Goal: Information Seeking & Learning: Learn about a topic

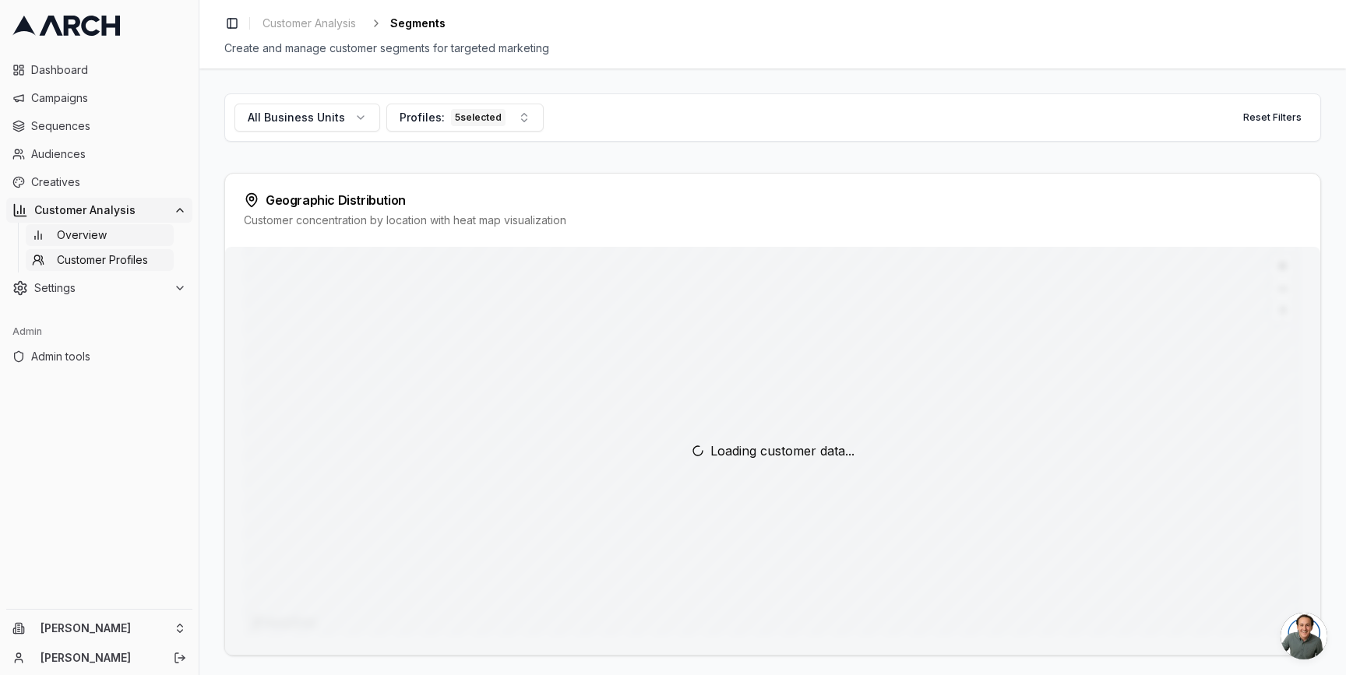
click at [127, 232] on link "Overview" at bounding box center [100, 235] width 148 height 22
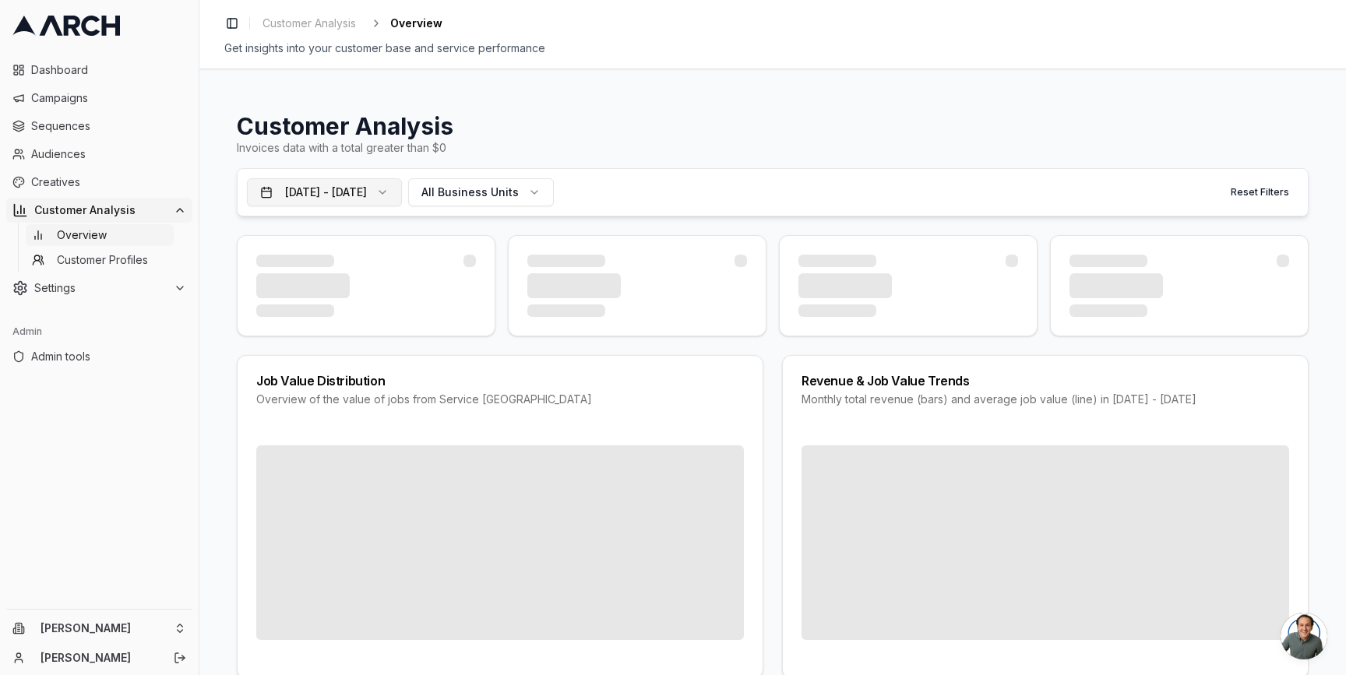
click at [402, 197] on button "[DATE] - [DATE]" at bounding box center [324, 192] width 155 height 28
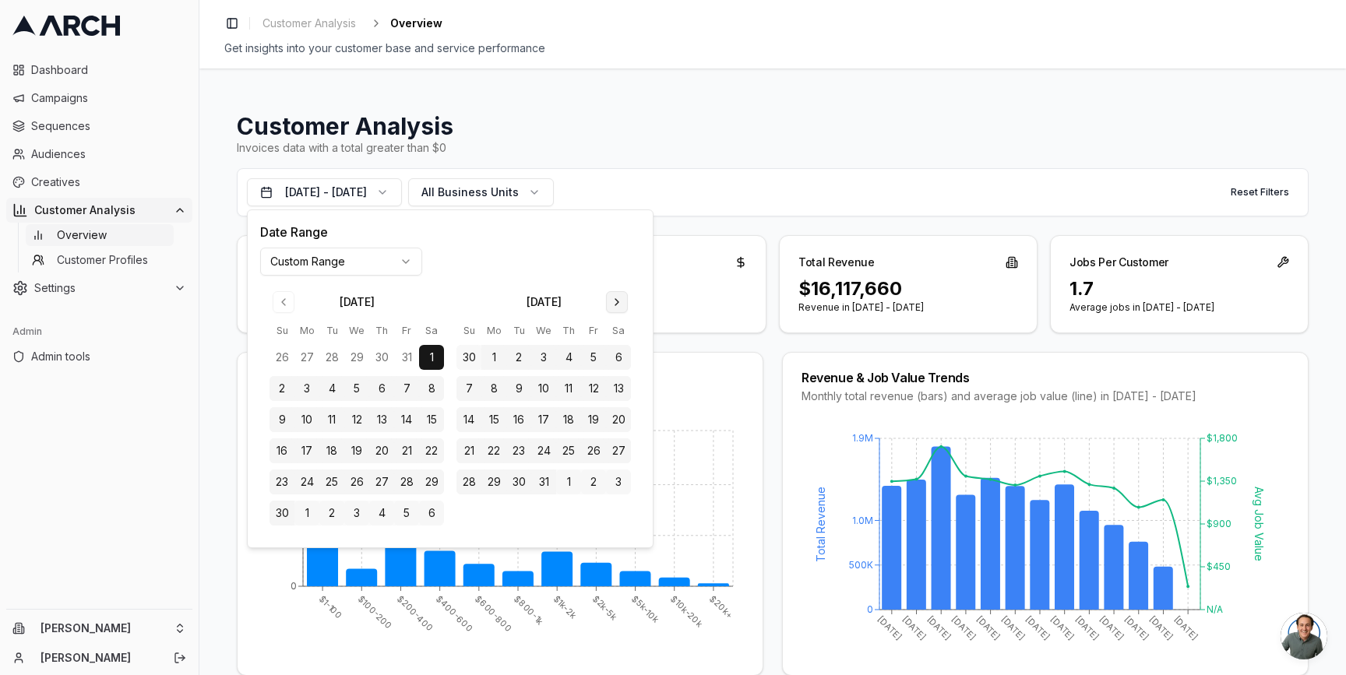
click at [608, 304] on button "Go to next month" at bounding box center [617, 302] width 22 height 22
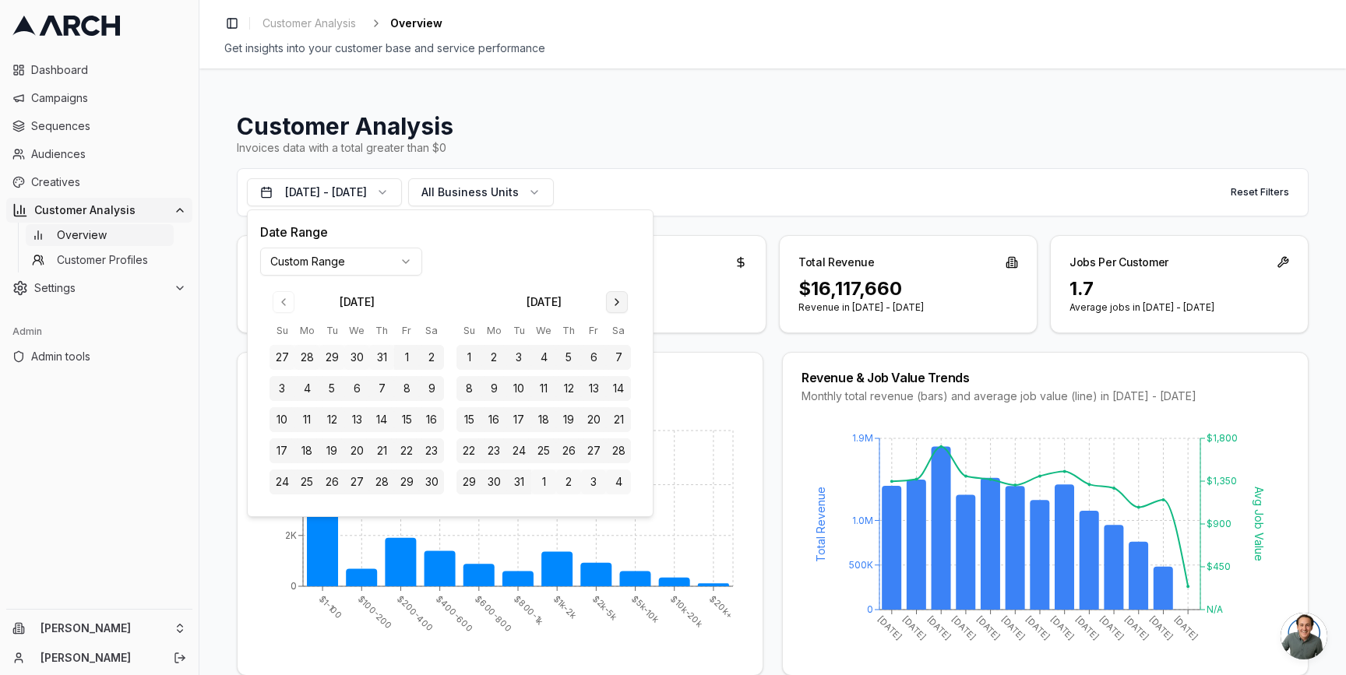
click at [608, 304] on button "Go to next month" at bounding box center [617, 302] width 22 height 22
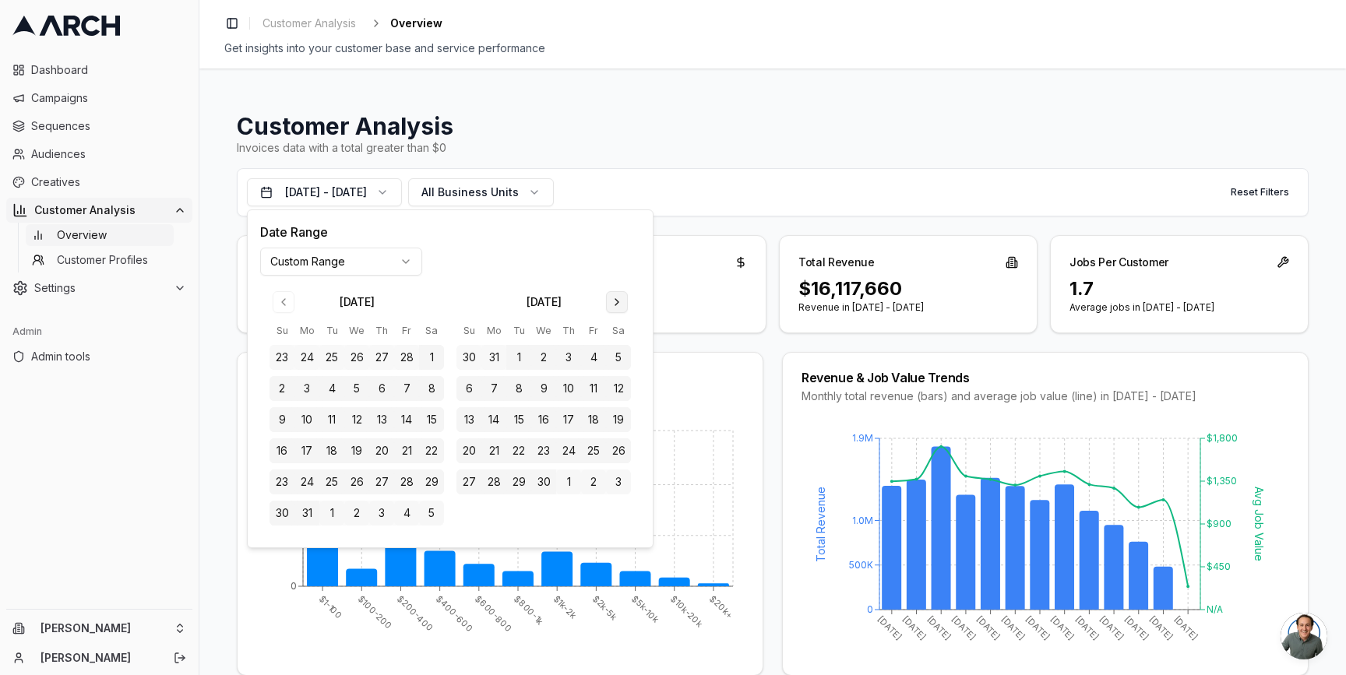
click at [608, 304] on button "Go to next month" at bounding box center [617, 302] width 22 height 22
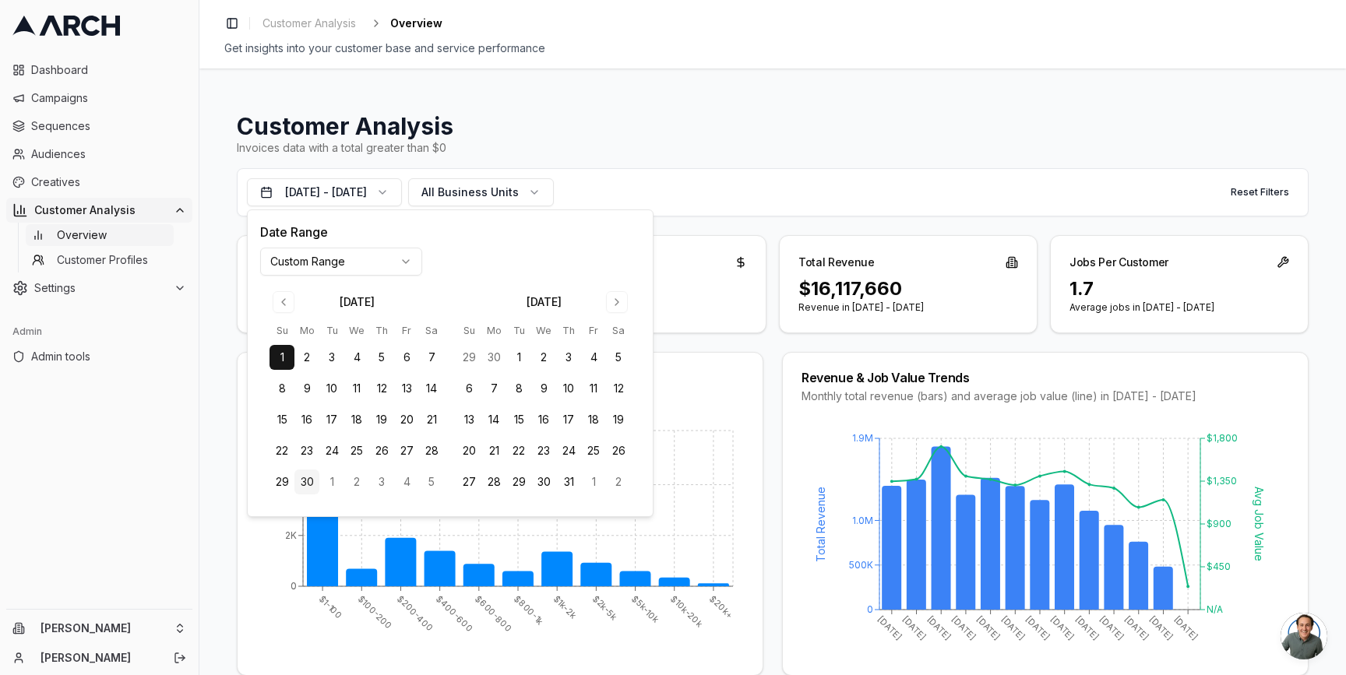
click at [311, 481] on button "30" at bounding box center [306, 482] width 25 height 25
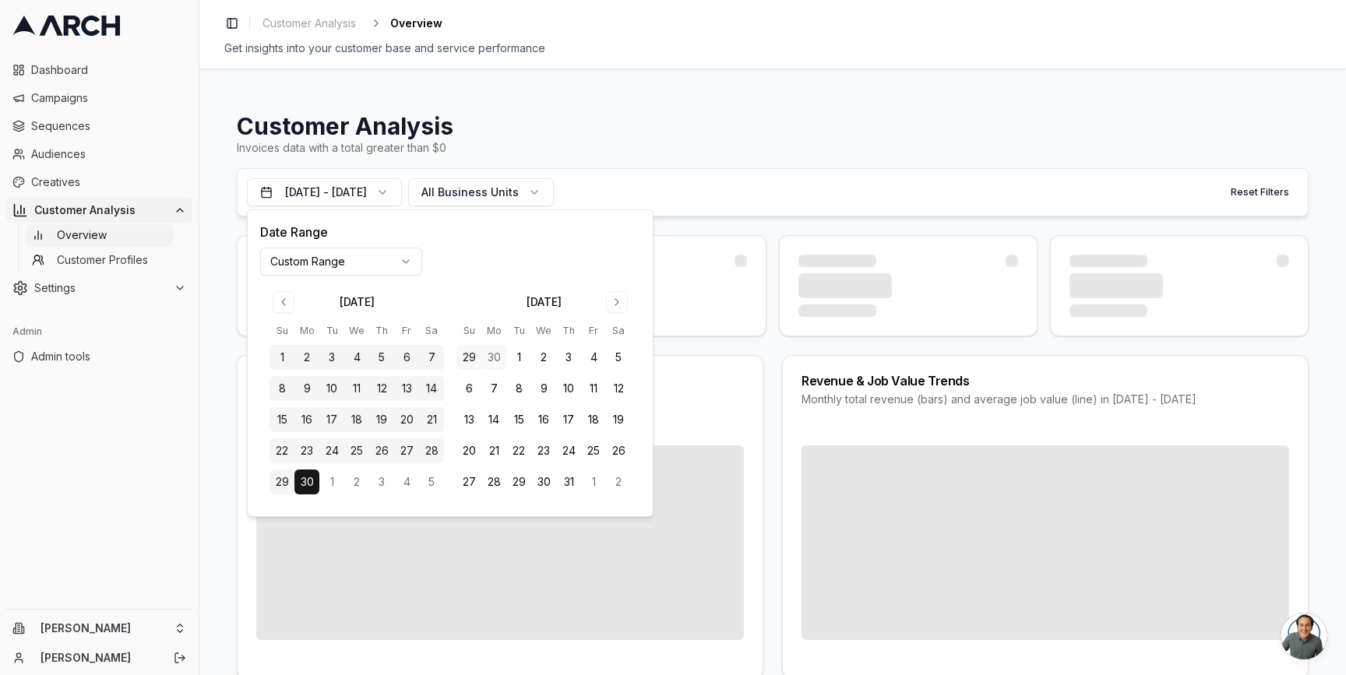
click at [781, 197] on div "[DATE] - [DATE] All Business Units Reset Filters" at bounding box center [773, 192] width 1072 height 48
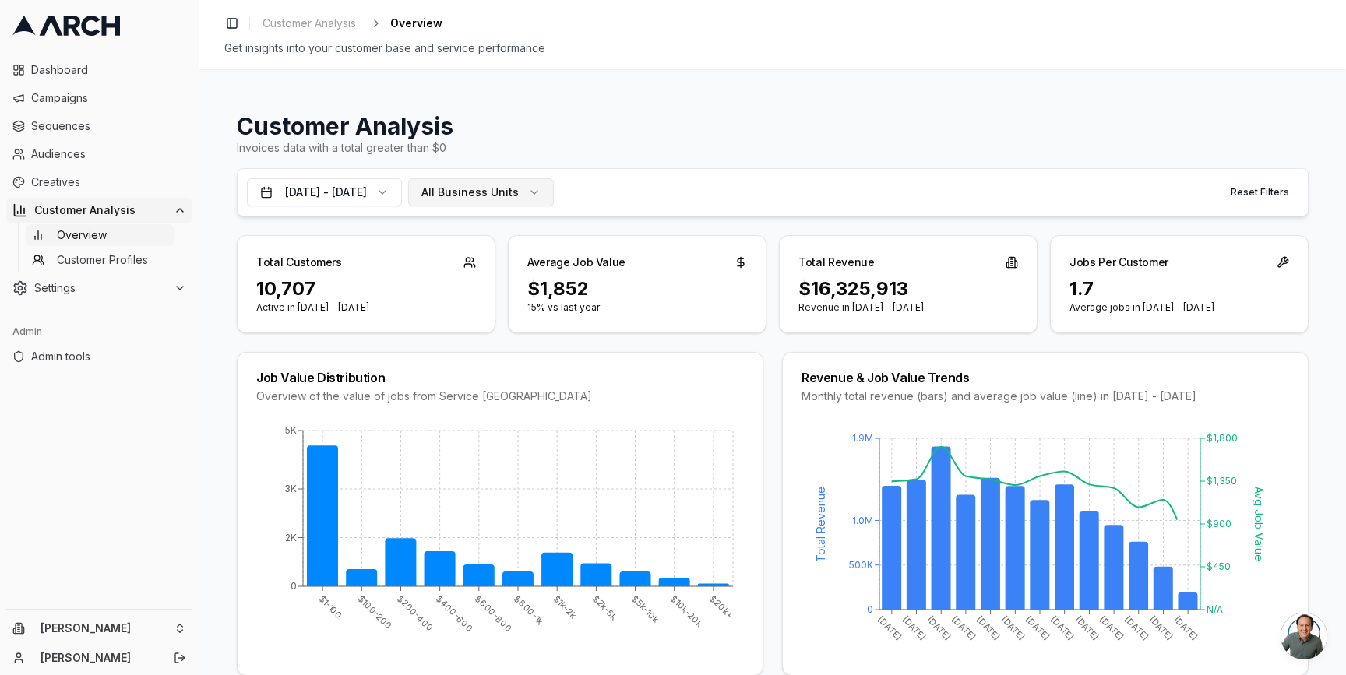
click at [519, 193] on span "All Business Units" at bounding box center [469, 193] width 97 height 16
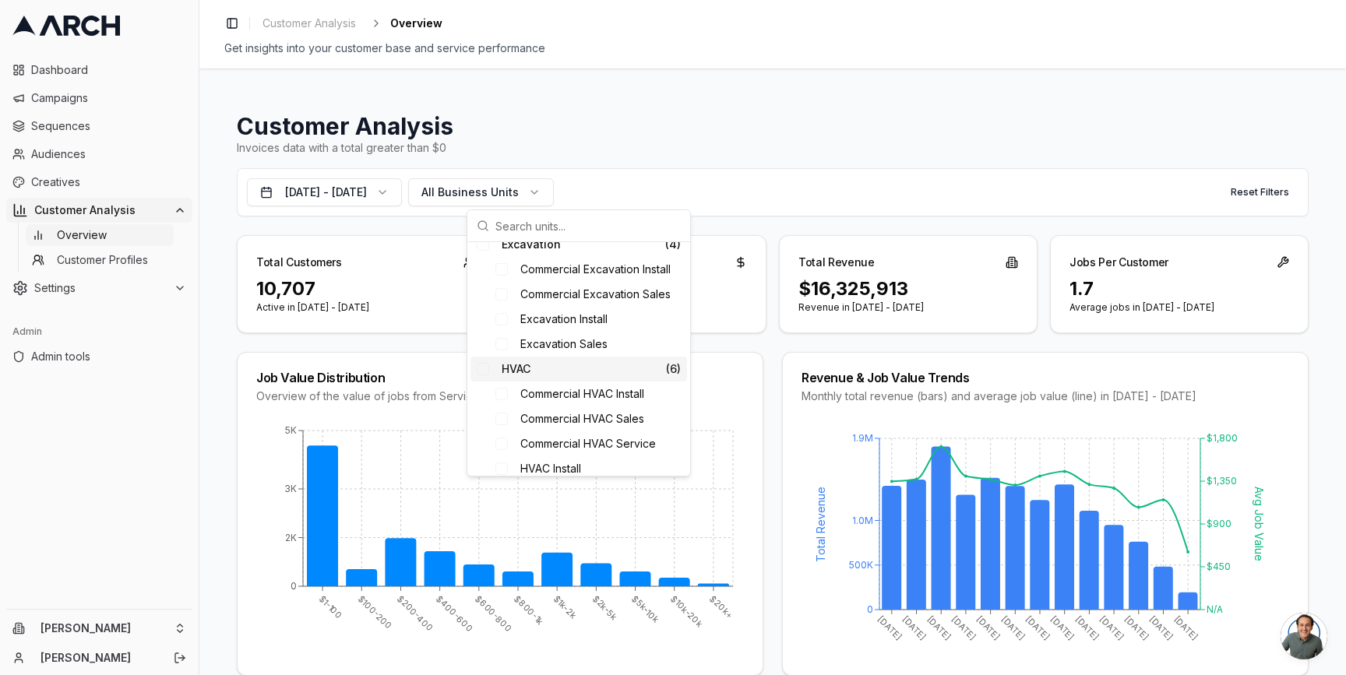
click at [491, 372] on div "HVAC ( 6 )" at bounding box center [578, 369] width 217 height 25
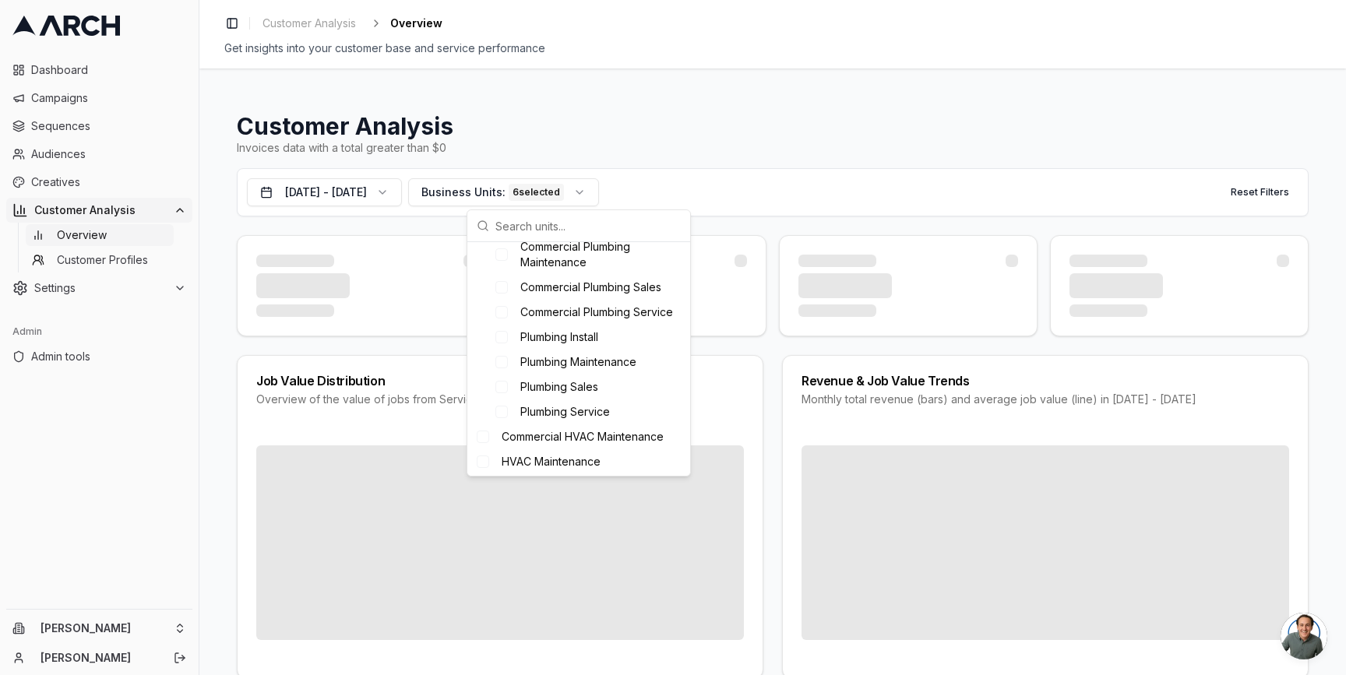
scroll to position [634, 0]
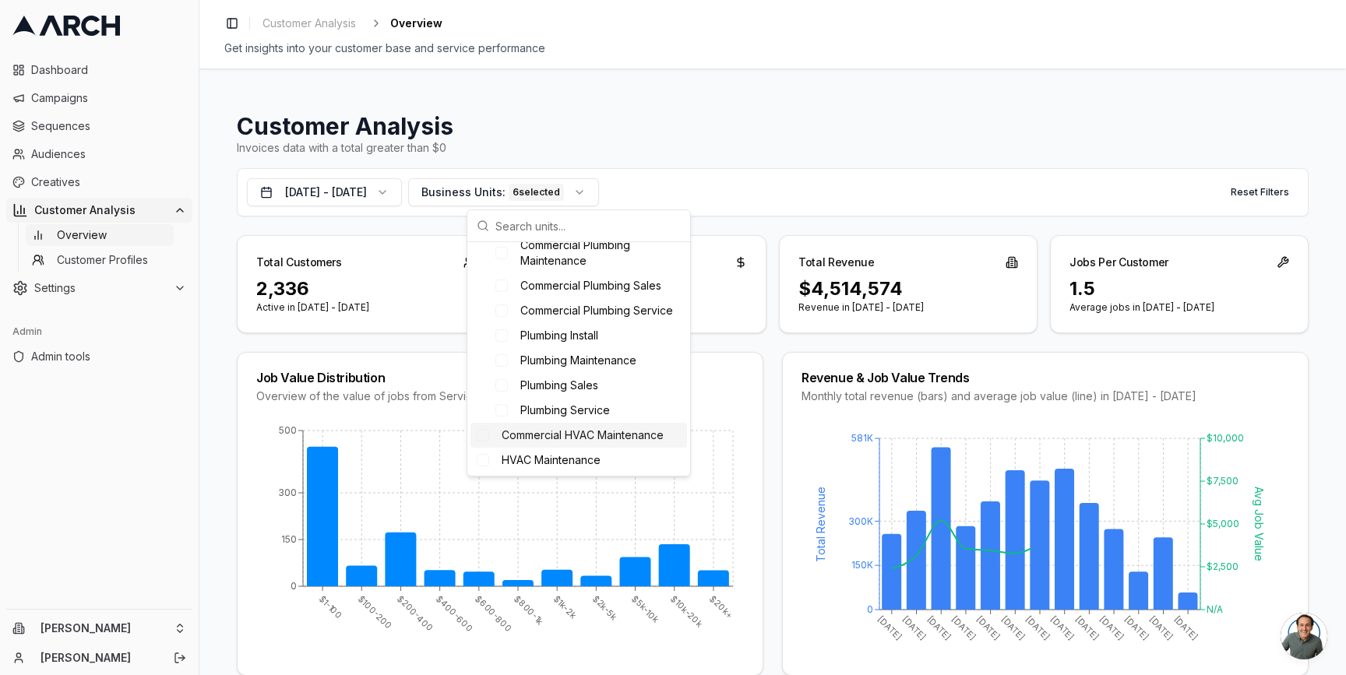
click at [520, 442] on span "Commercial HVAC Maintenance" at bounding box center [583, 436] width 162 height 16
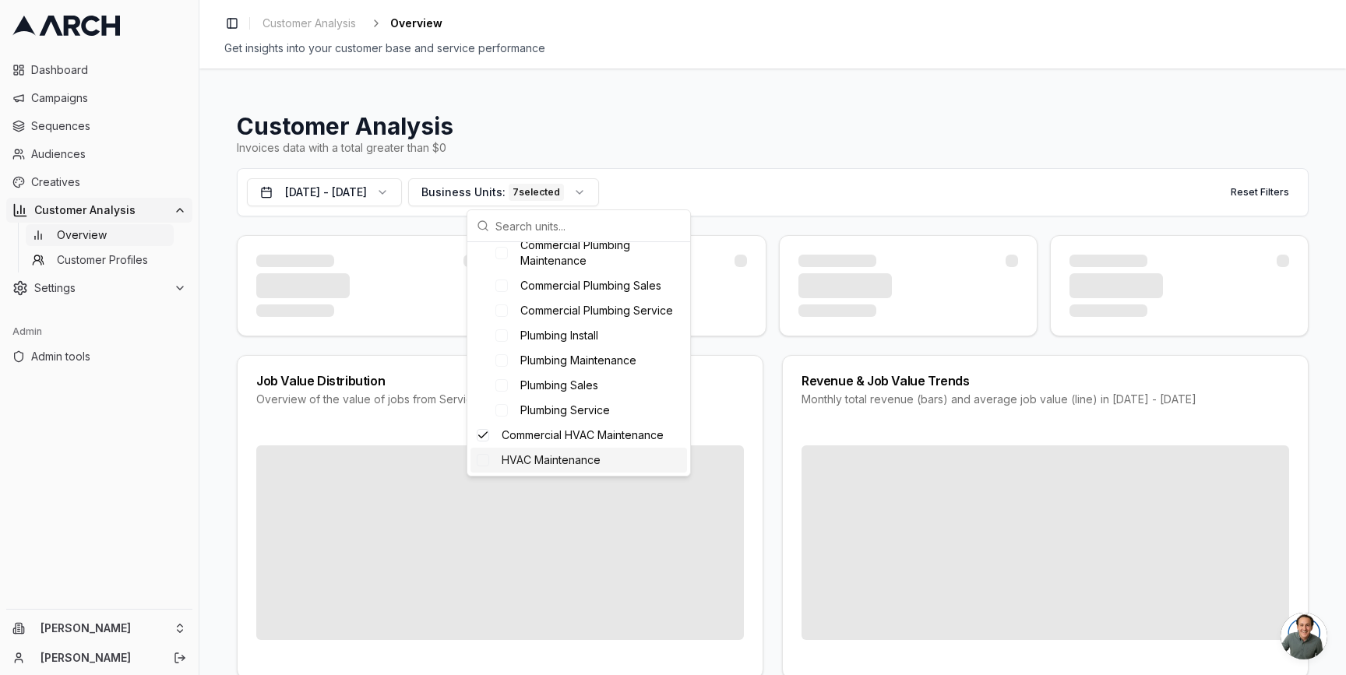
click at [520, 460] on span "HVAC Maintenance" at bounding box center [551, 461] width 99 height 16
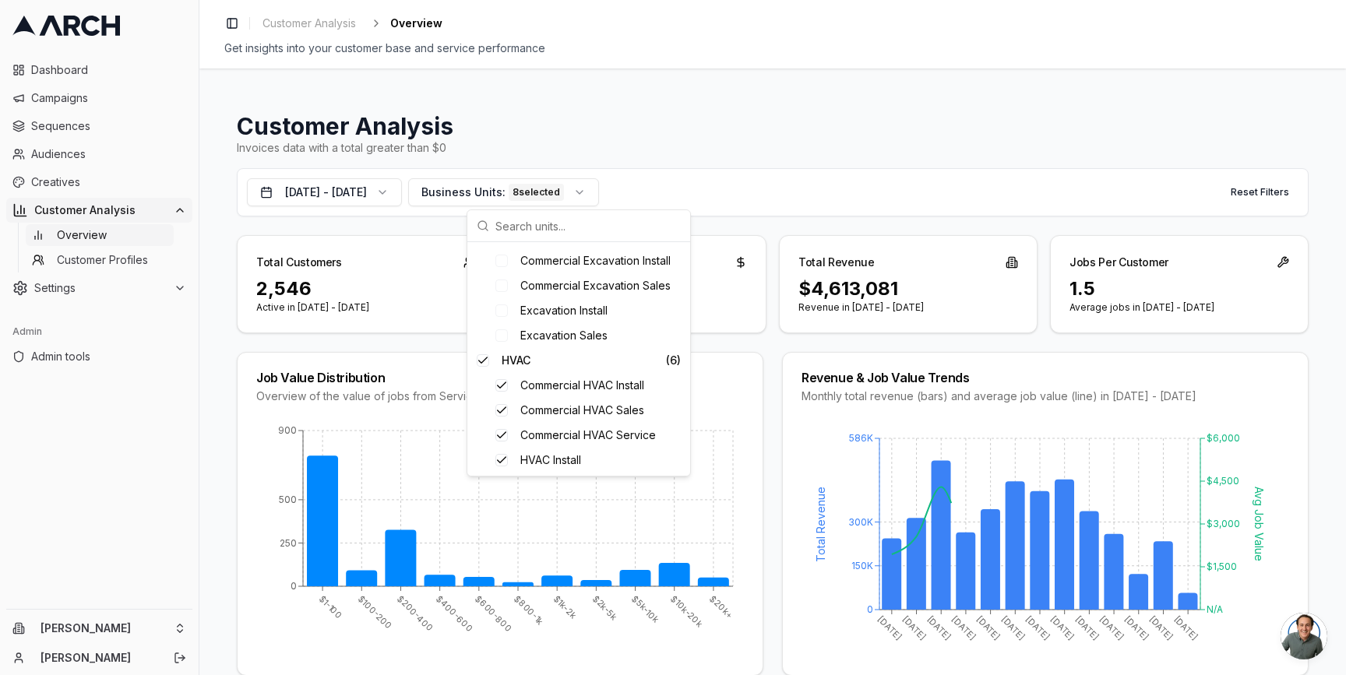
scroll to position [271, 0]
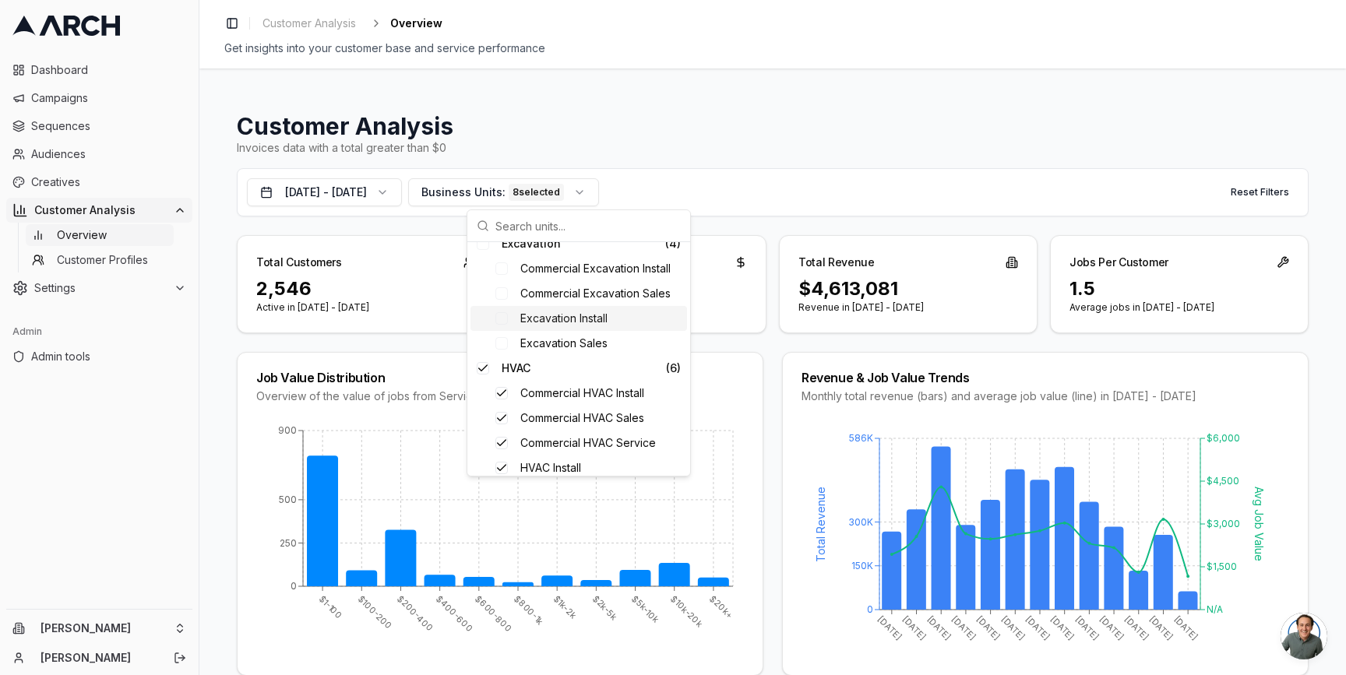
click at [770, 304] on div "Total Customers 2,546 Active in [DATE] - [DATE] Average Job Value $3,513 65% vs…" at bounding box center [773, 284] width 1072 height 98
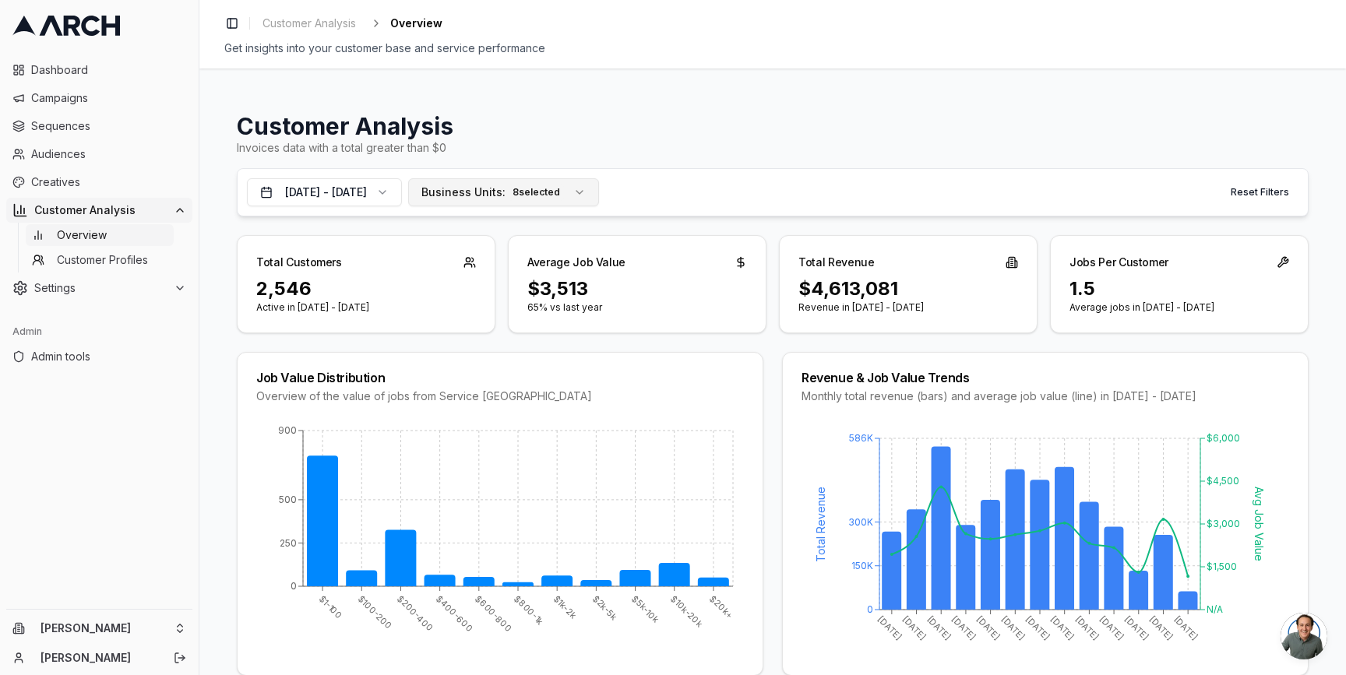
click at [506, 192] on span "Business Units:" at bounding box center [463, 193] width 84 height 16
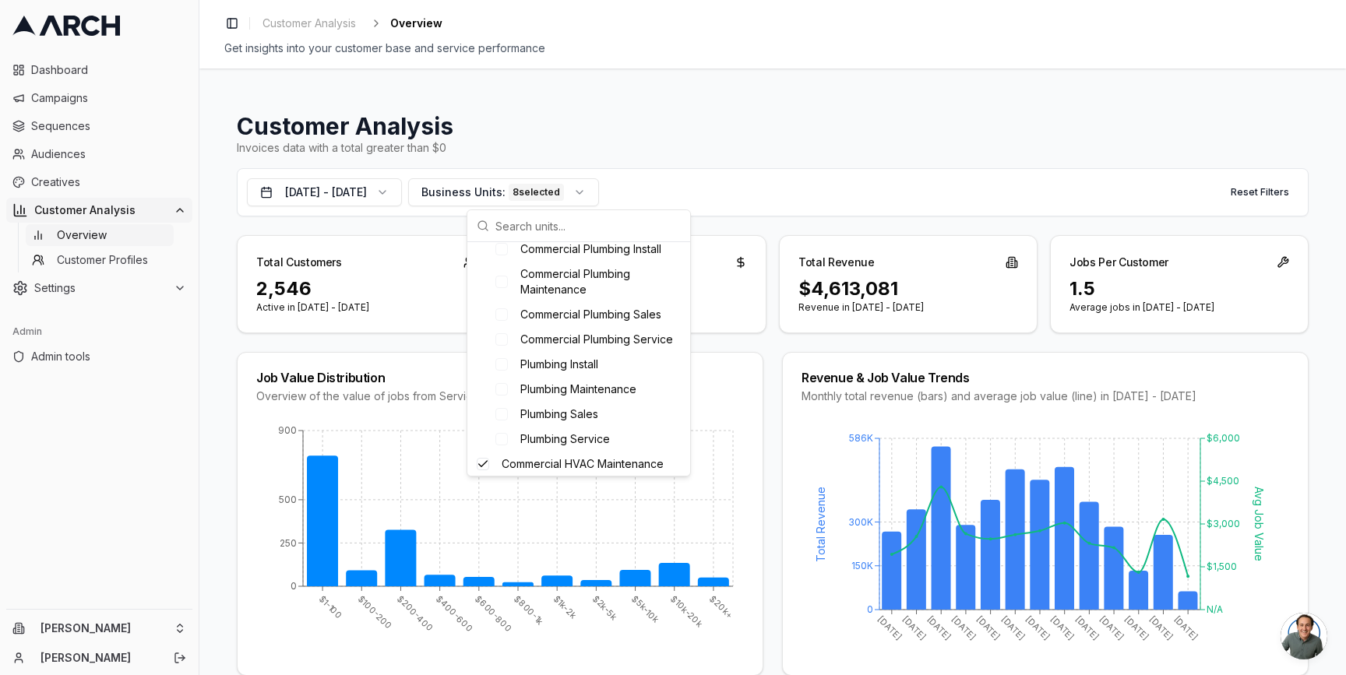
scroll to position [634, 0]
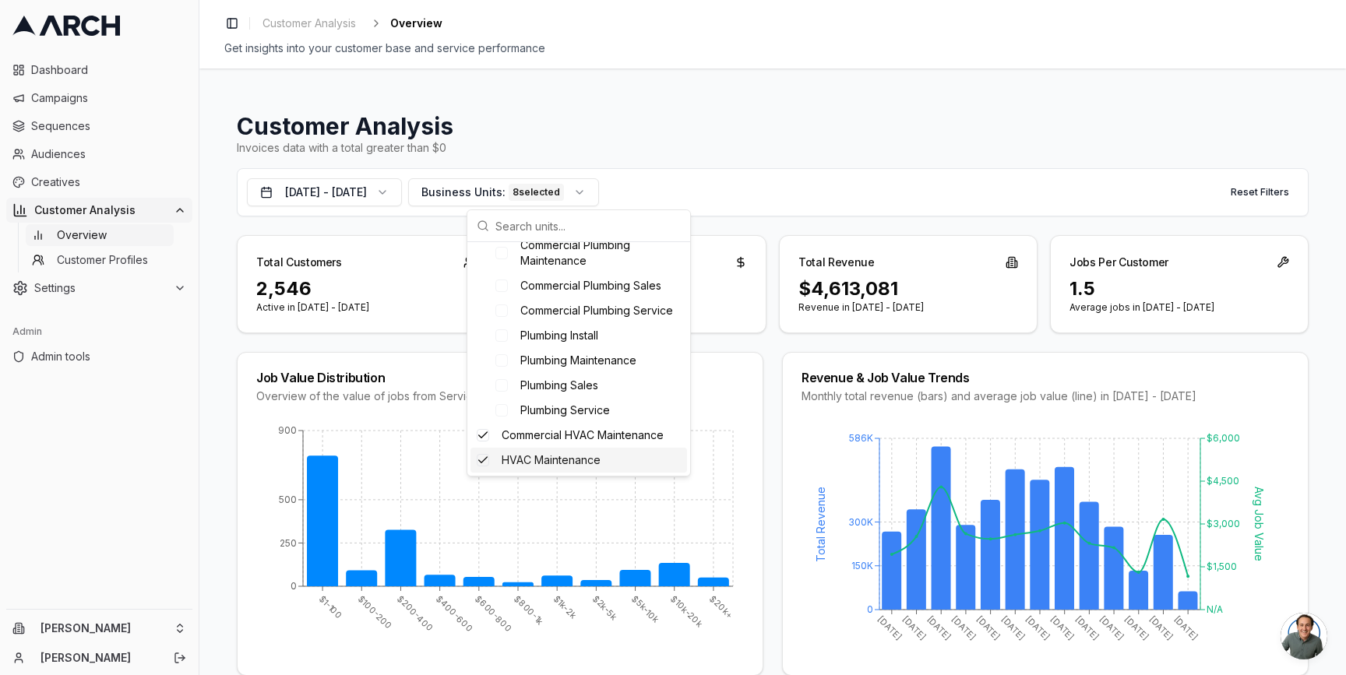
click at [549, 456] on span "HVAC Maintenance" at bounding box center [551, 461] width 99 height 16
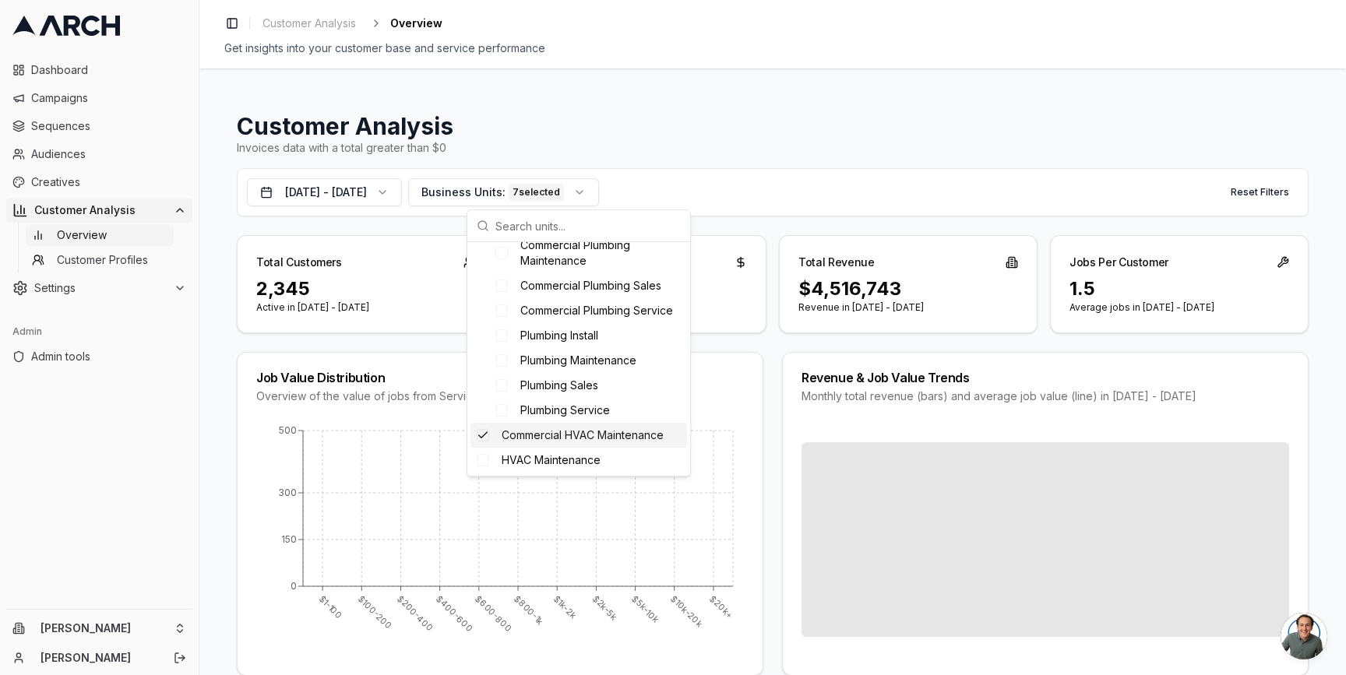
click at [549, 428] on span "Commercial HVAC Maintenance" at bounding box center [583, 436] width 162 height 16
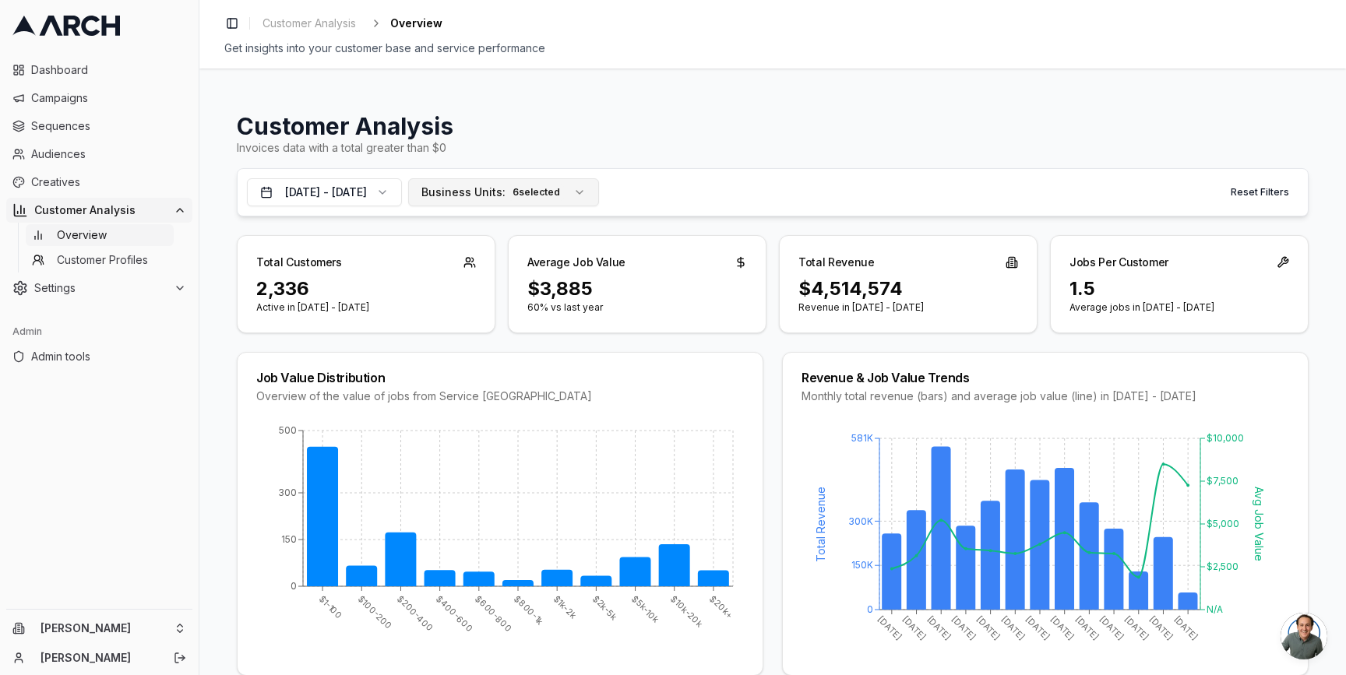
click at [587, 182] on button "Business Units: 6 selected" at bounding box center [503, 192] width 191 height 28
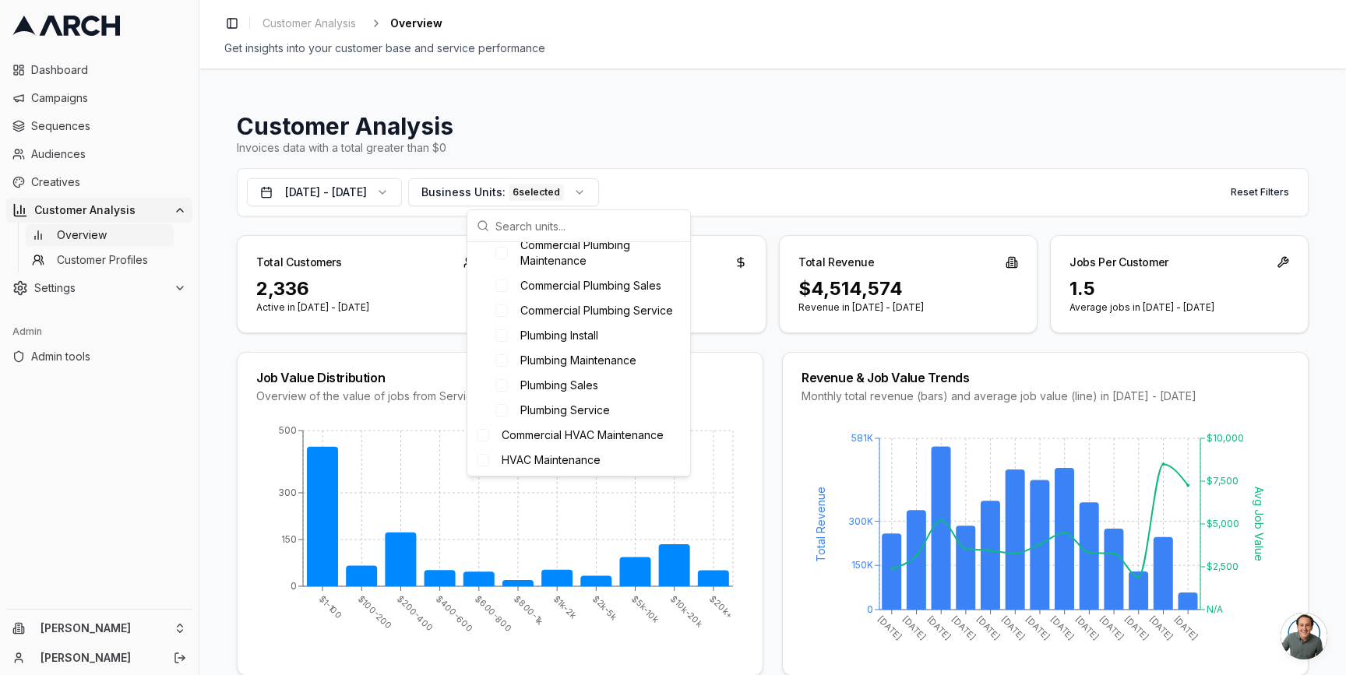
scroll to position [624, 0]
click at [579, 467] on span "HVAC Maintenance" at bounding box center [551, 461] width 99 height 16
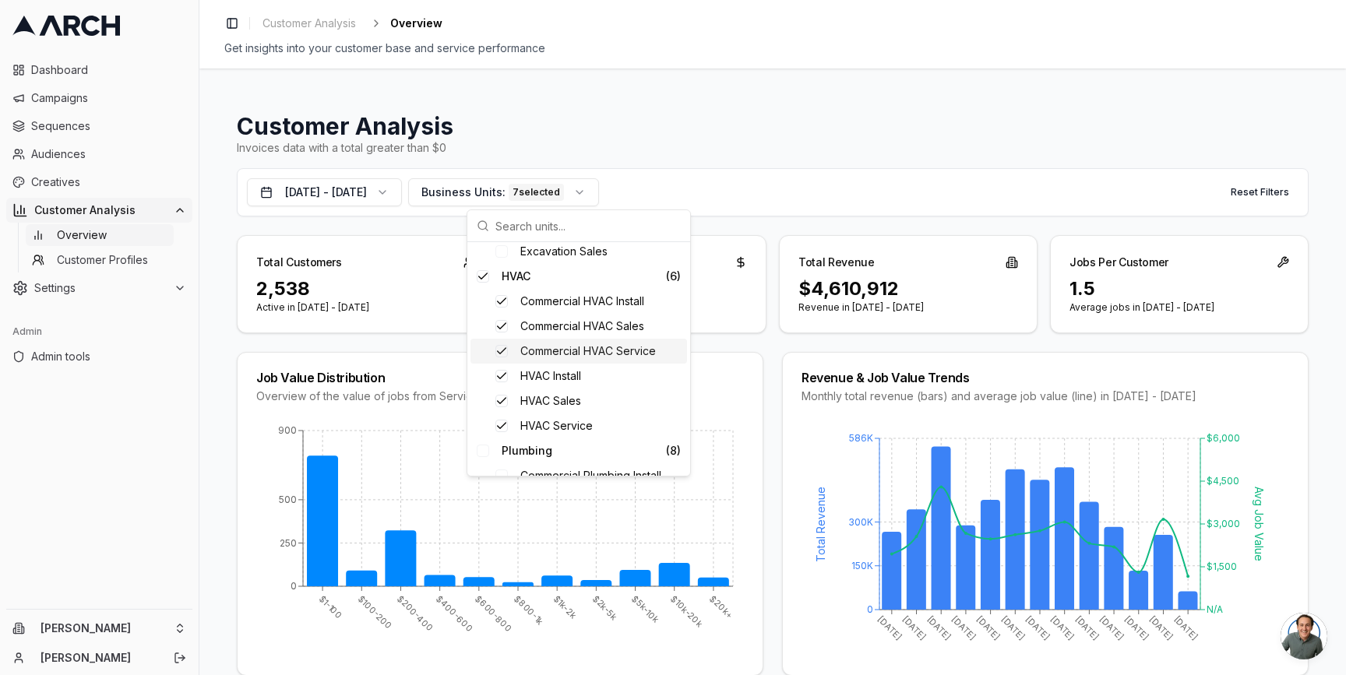
scroll to position [634, 0]
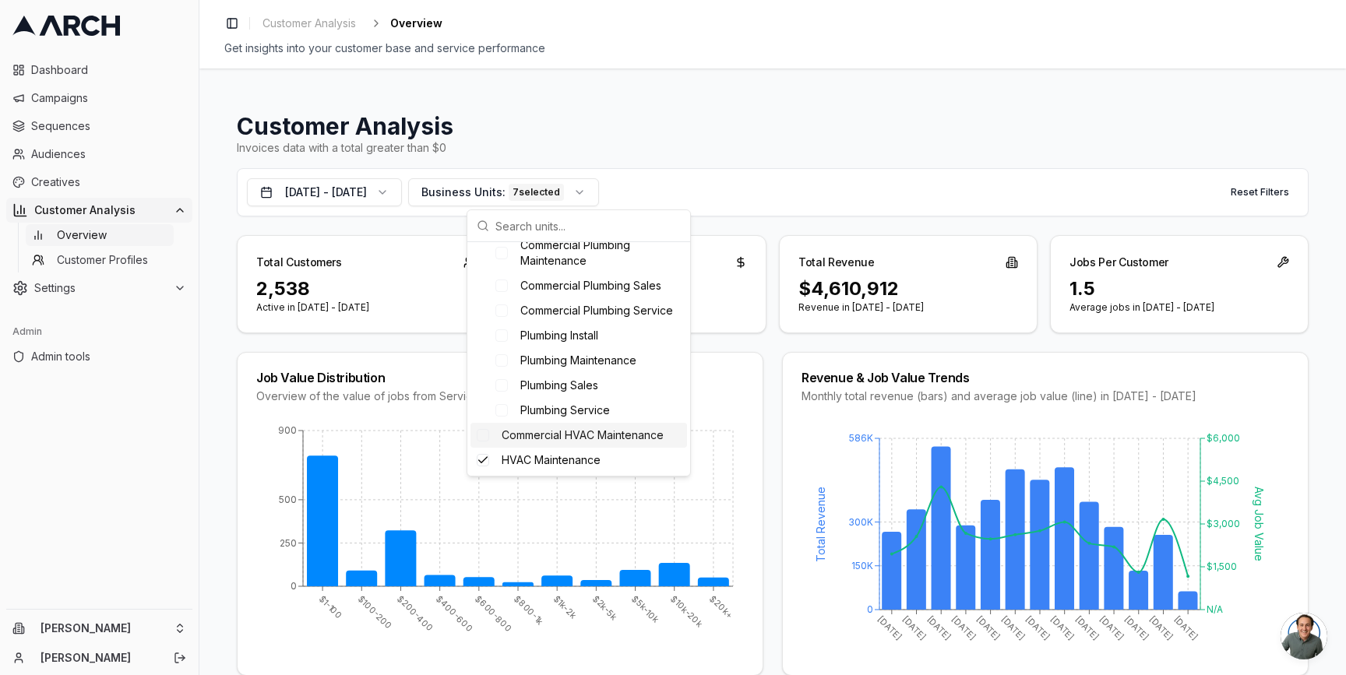
click at [586, 436] on span "Commercial HVAC Maintenance" at bounding box center [583, 436] width 162 height 16
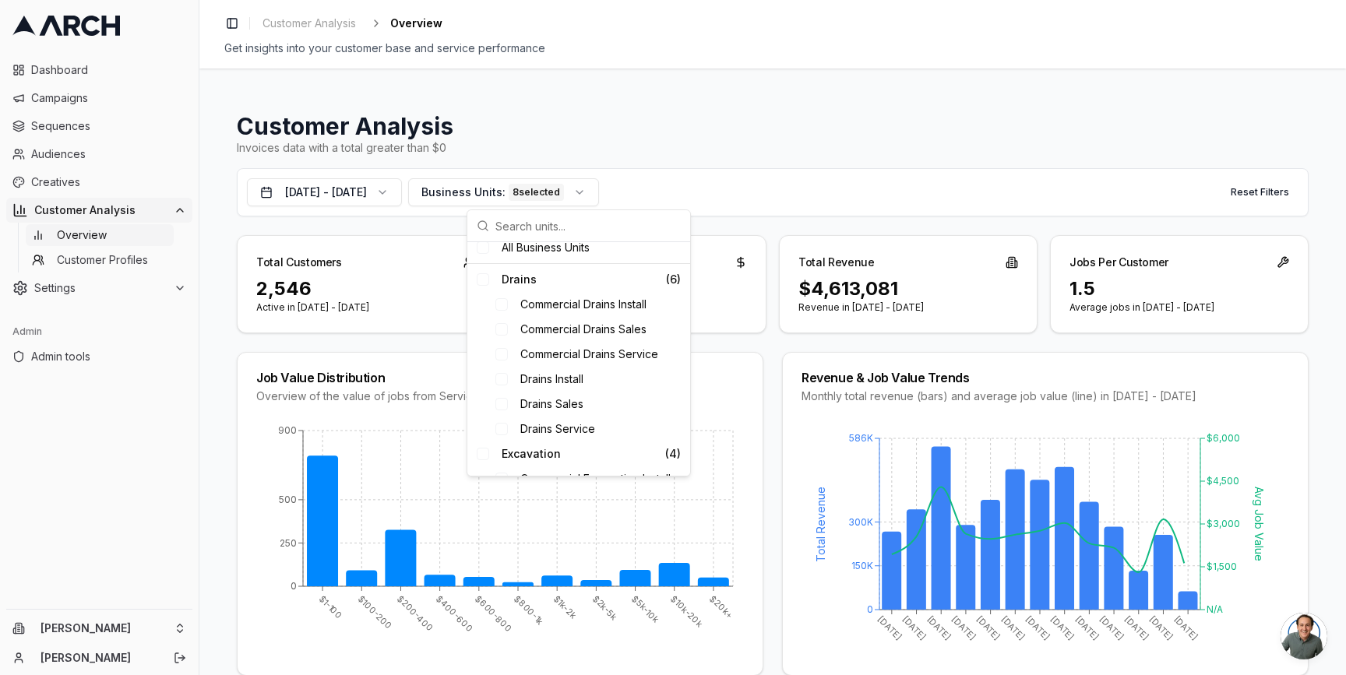
scroll to position [0, 0]
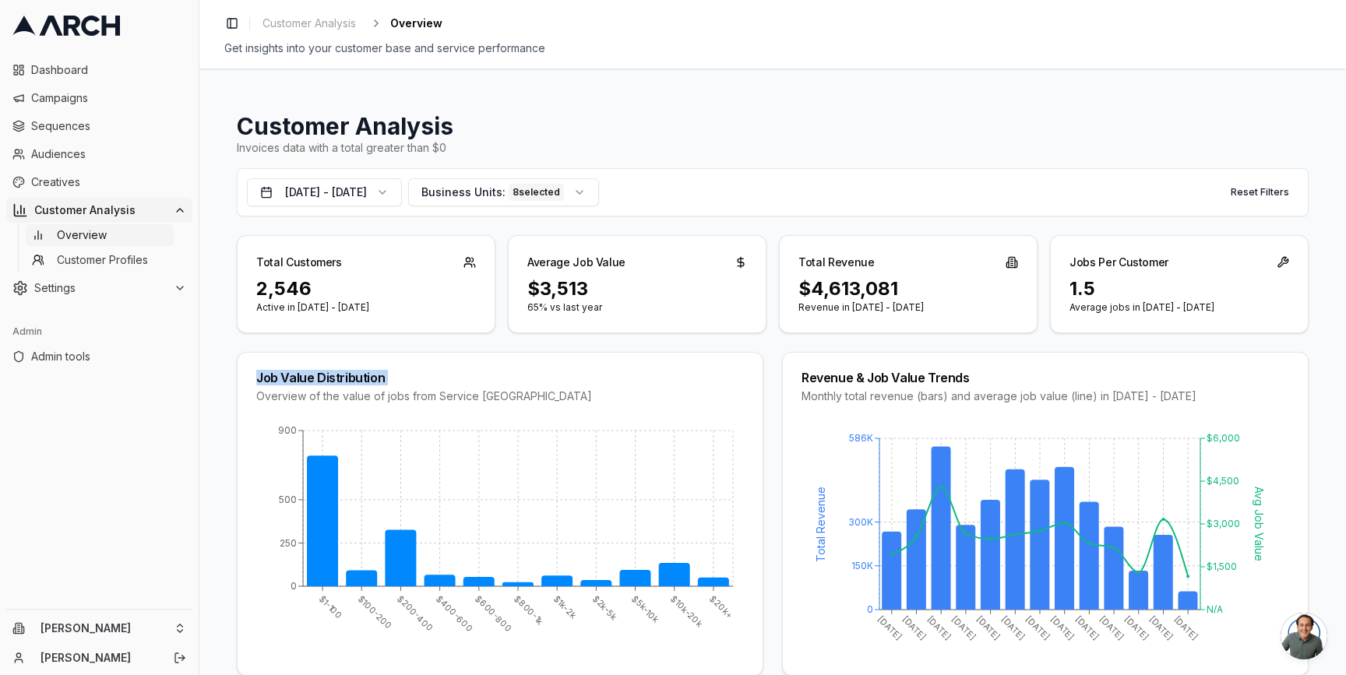
click at [776, 371] on div "Job Value Distribution Overview of the value of jobs from Service Titan $1-100 …" at bounding box center [773, 514] width 1072 height 324
click at [777, 373] on div "Job Value Distribution Overview of the value of jobs from Service Titan $1-100 …" at bounding box center [773, 514] width 1072 height 324
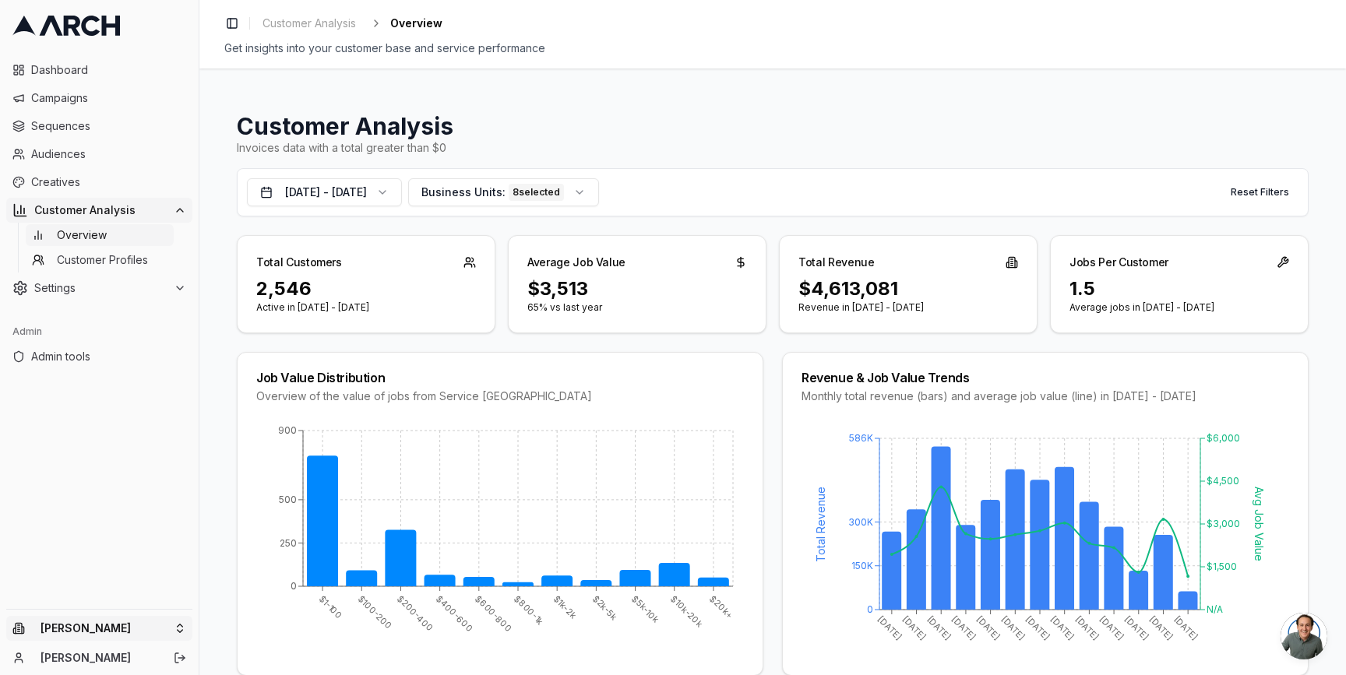
click at [174, 622] on html "Dashboard Campaigns Sequences Audiences Creatives Customer Analysis Overview Cu…" at bounding box center [673, 337] width 1346 height 675
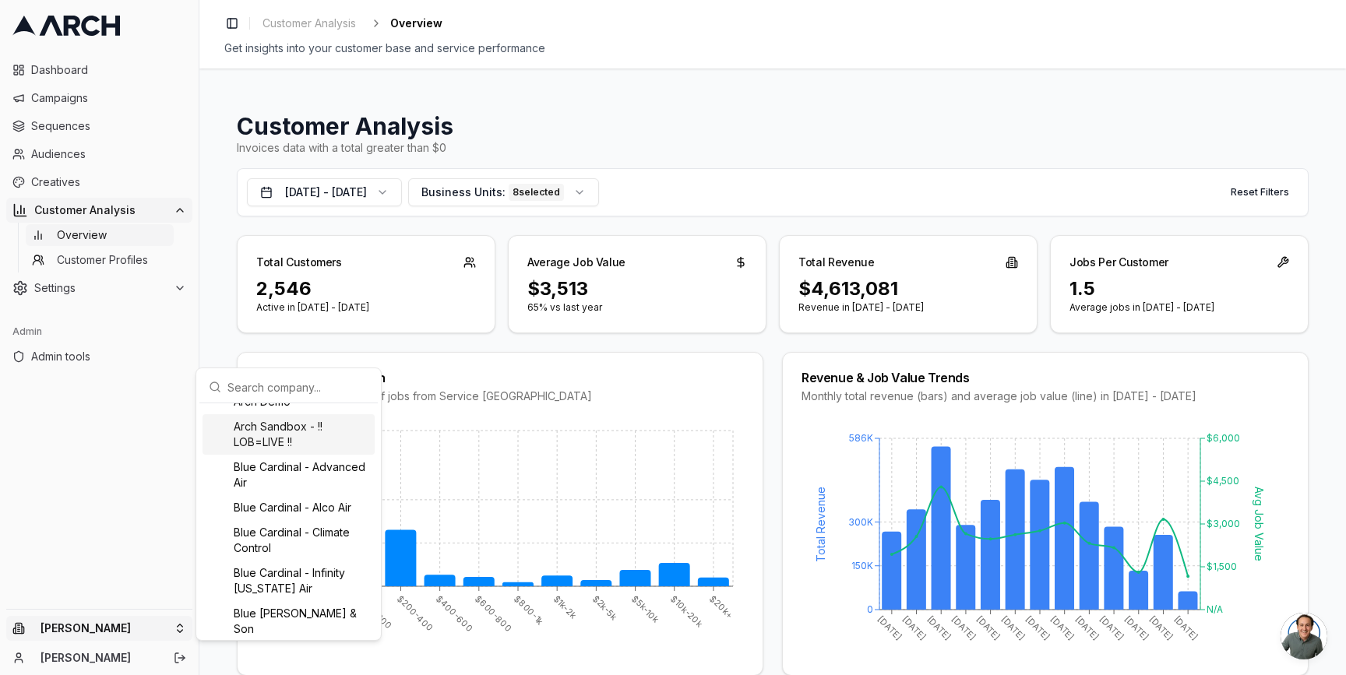
scroll to position [68, 0]
click at [277, 487] on div "Blue Cardinal - Advanced Air" at bounding box center [289, 474] width 172 height 41
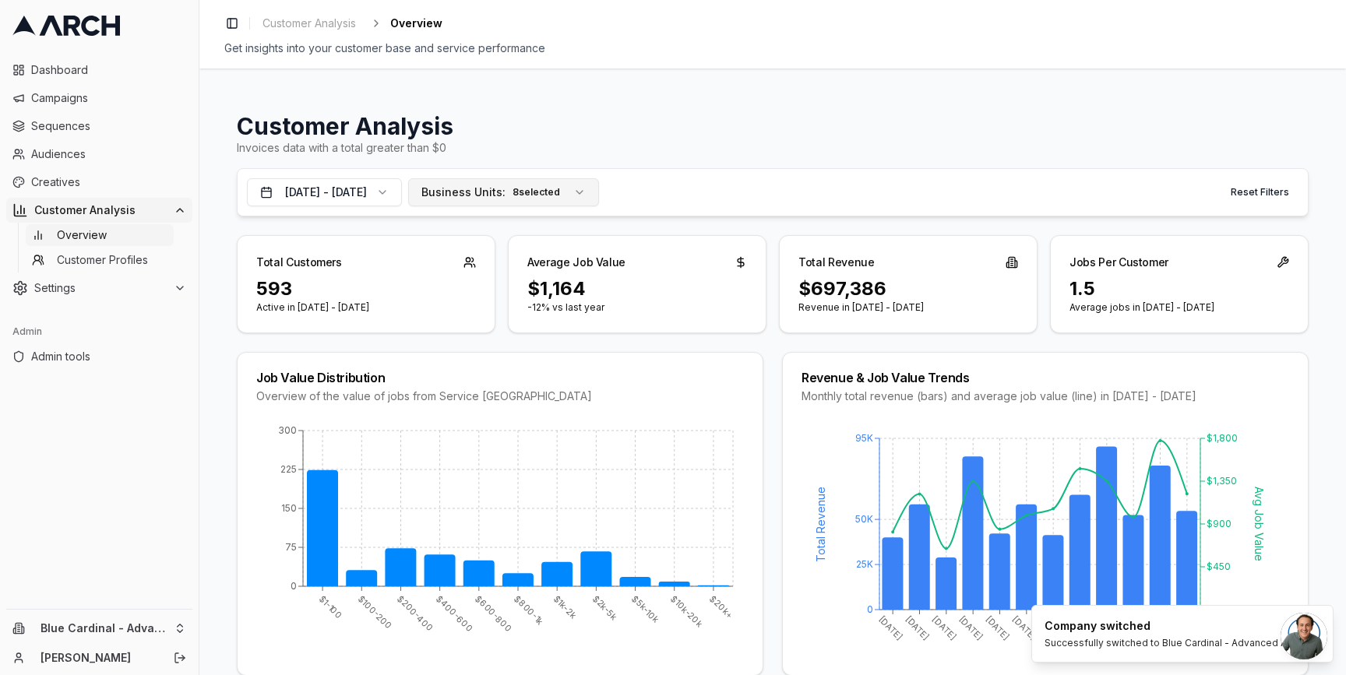
click at [492, 196] on span "Business Units:" at bounding box center [463, 193] width 84 height 16
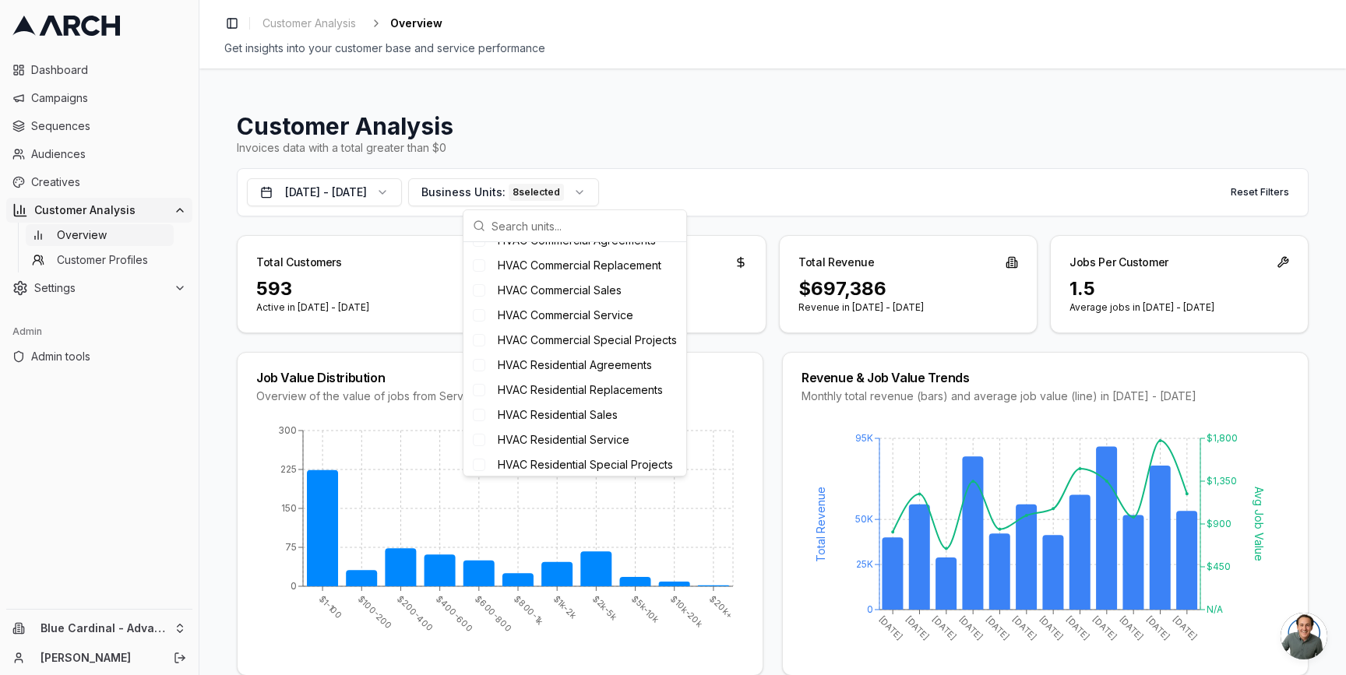
scroll to position [0, 0]
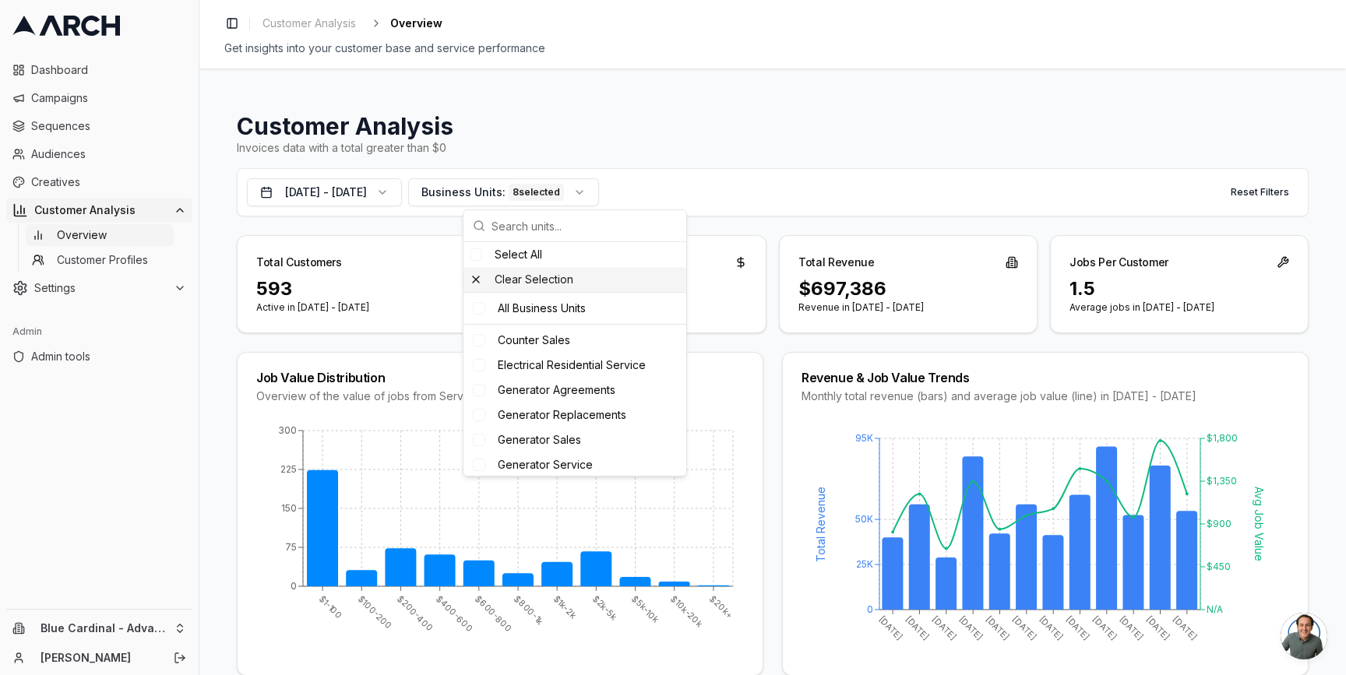
click at [476, 282] on div "Clear Selection" at bounding box center [574, 279] width 223 height 25
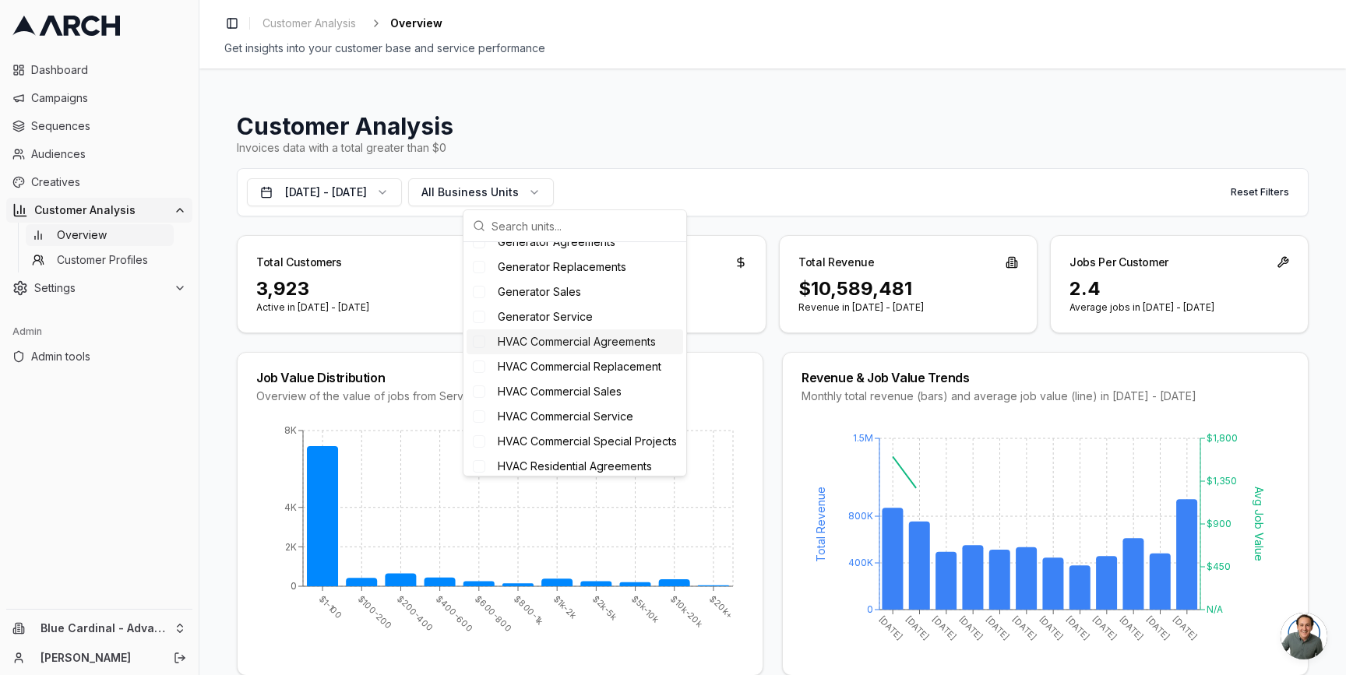
click at [536, 341] on span "HVAC Commercial Agreements" at bounding box center [577, 342] width 158 height 16
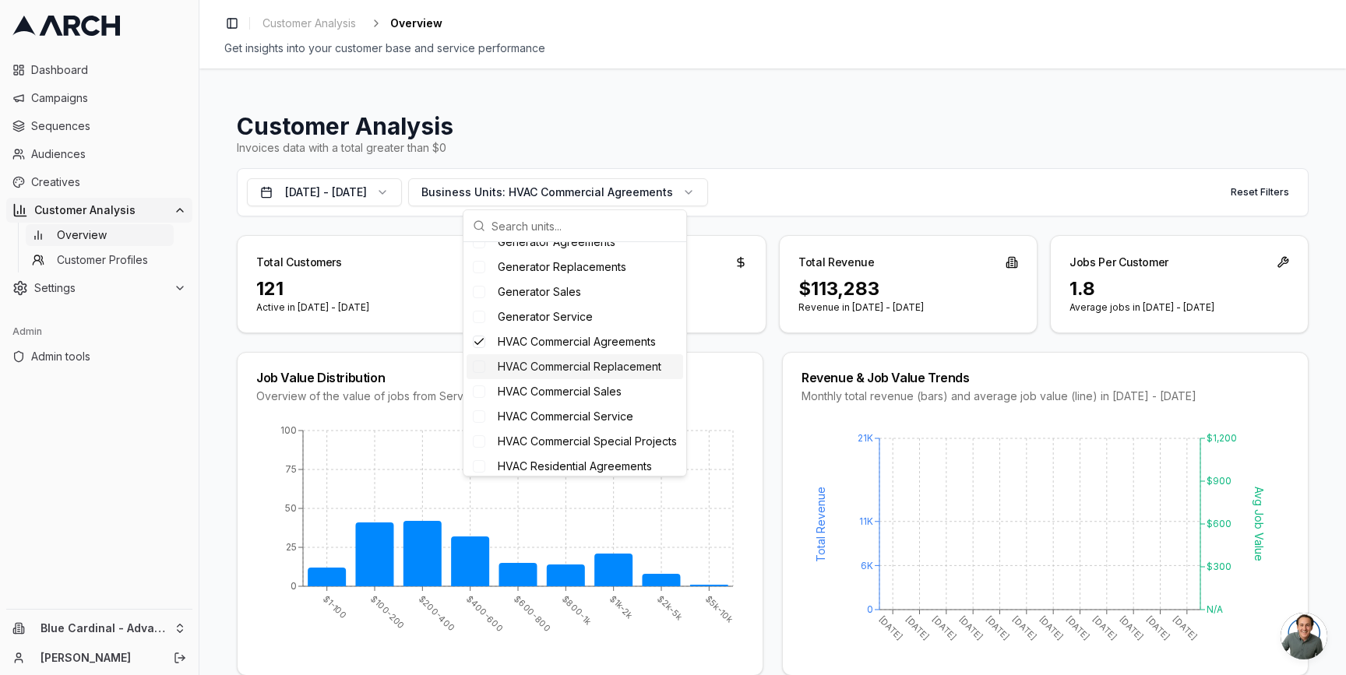
click at [536, 365] on span "HVAC Commercial Replacement" at bounding box center [580, 367] width 164 height 16
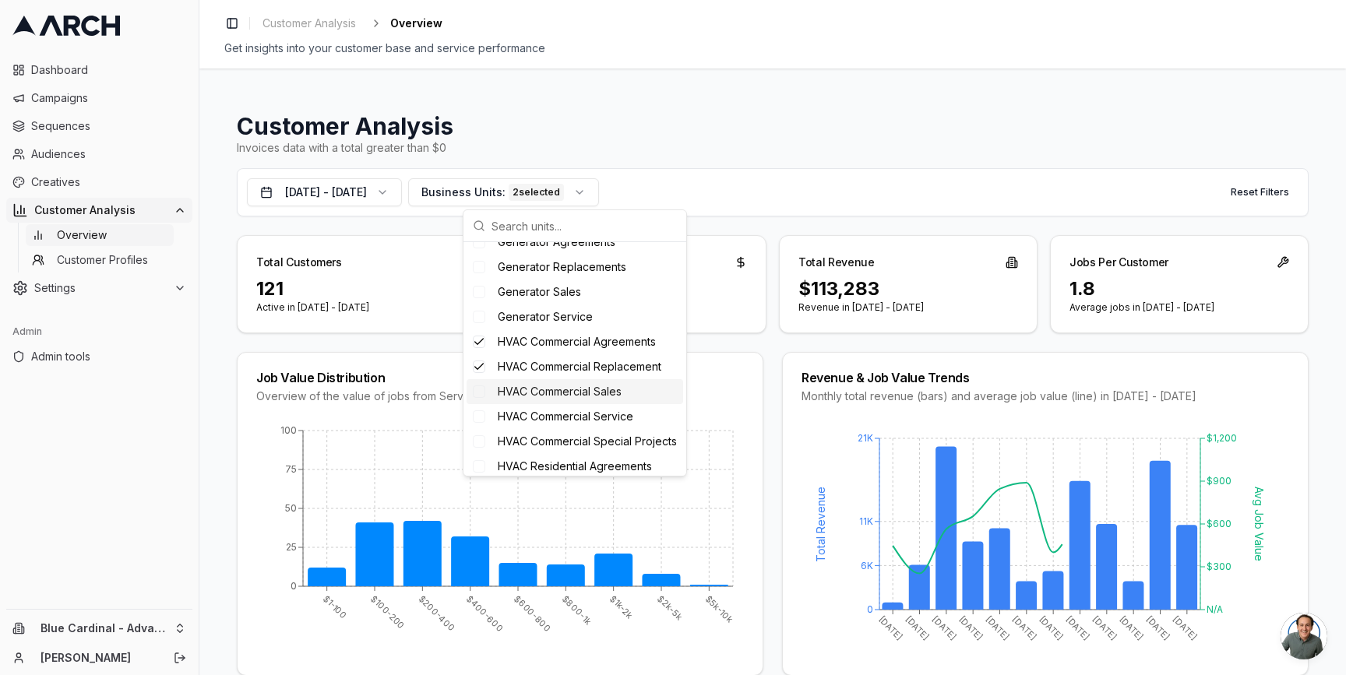
click at [536, 387] on span "HVAC Commercial Sales" at bounding box center [560, 392] width 124 height 16
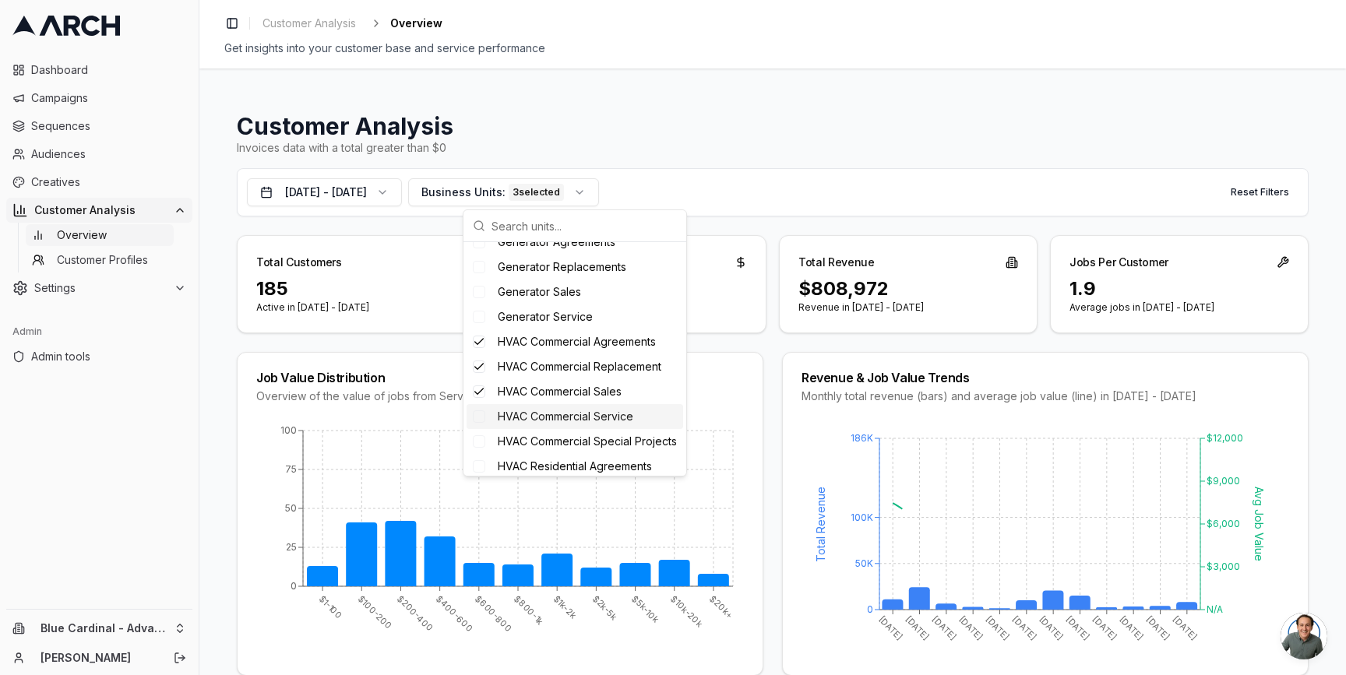
click at [536, 412] on span "HVAC Commercial Service" at bounding box center [566, 417] width 136 height 16
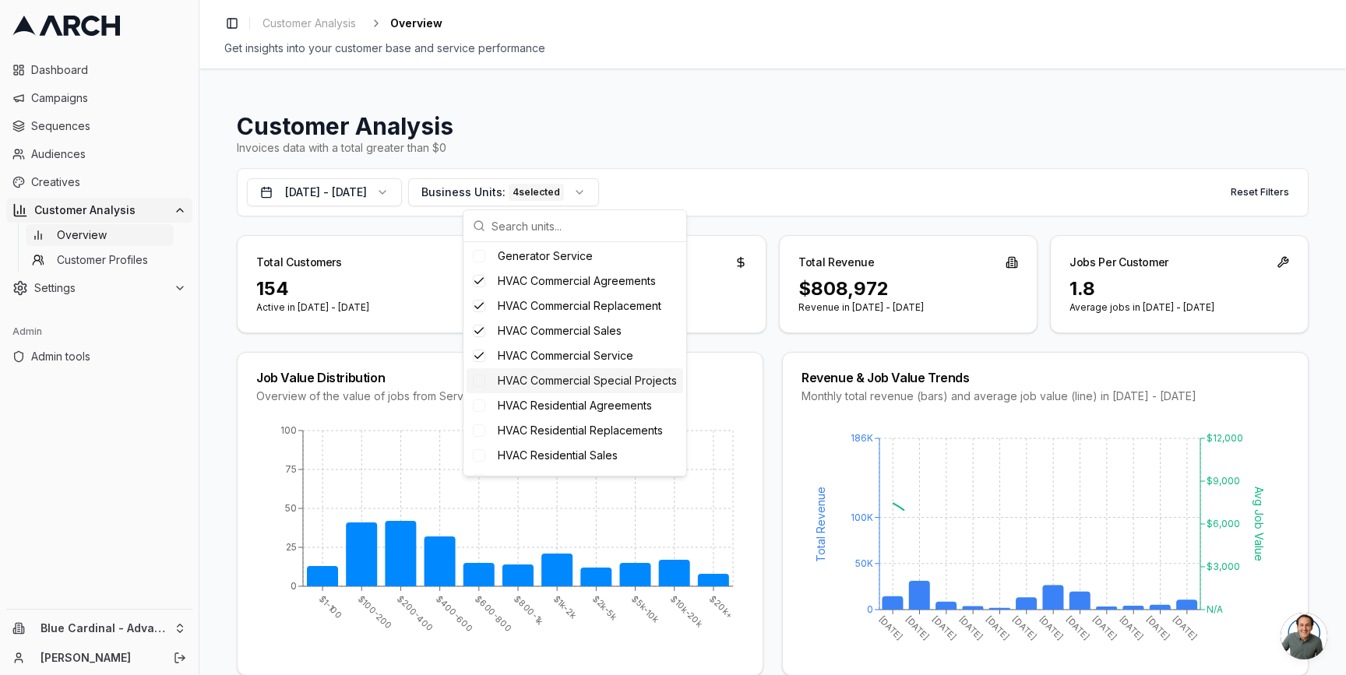
click at [530, 375] on span "HVAC Commercial Special Projects" at bounding box center [587, 381] width 179 height 16
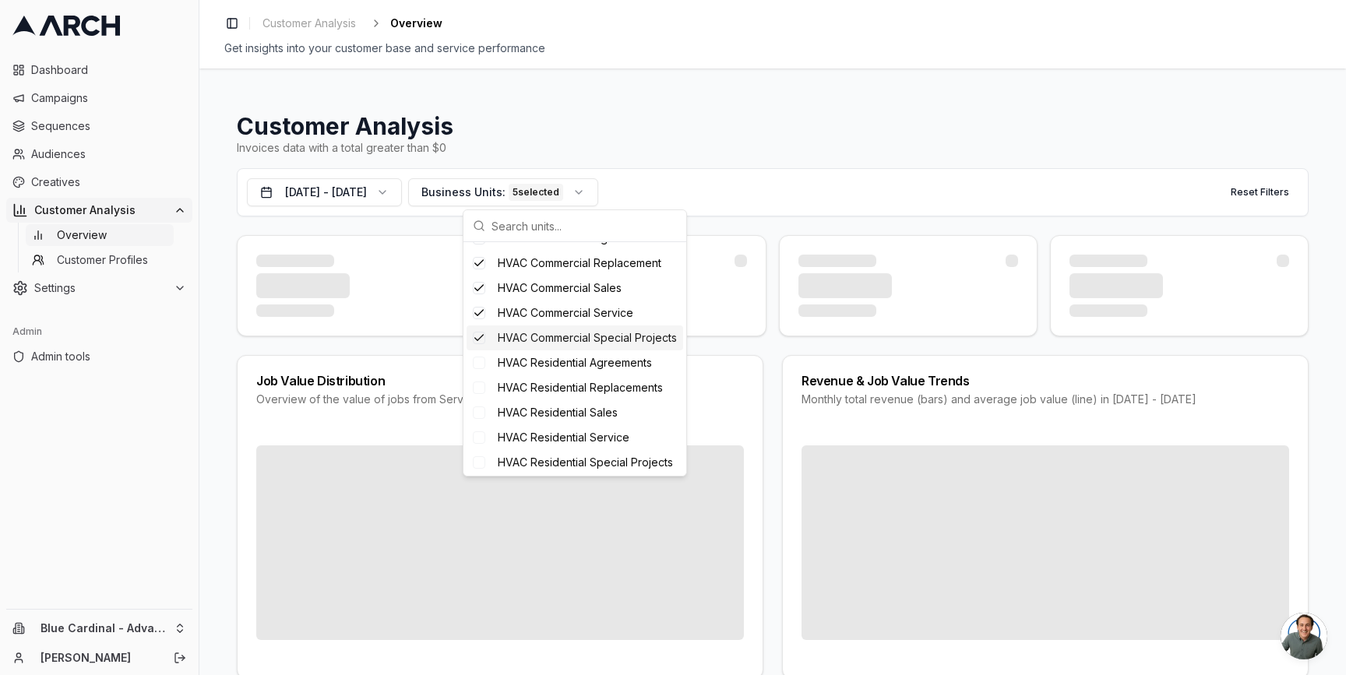
scroll to position [270, 0]
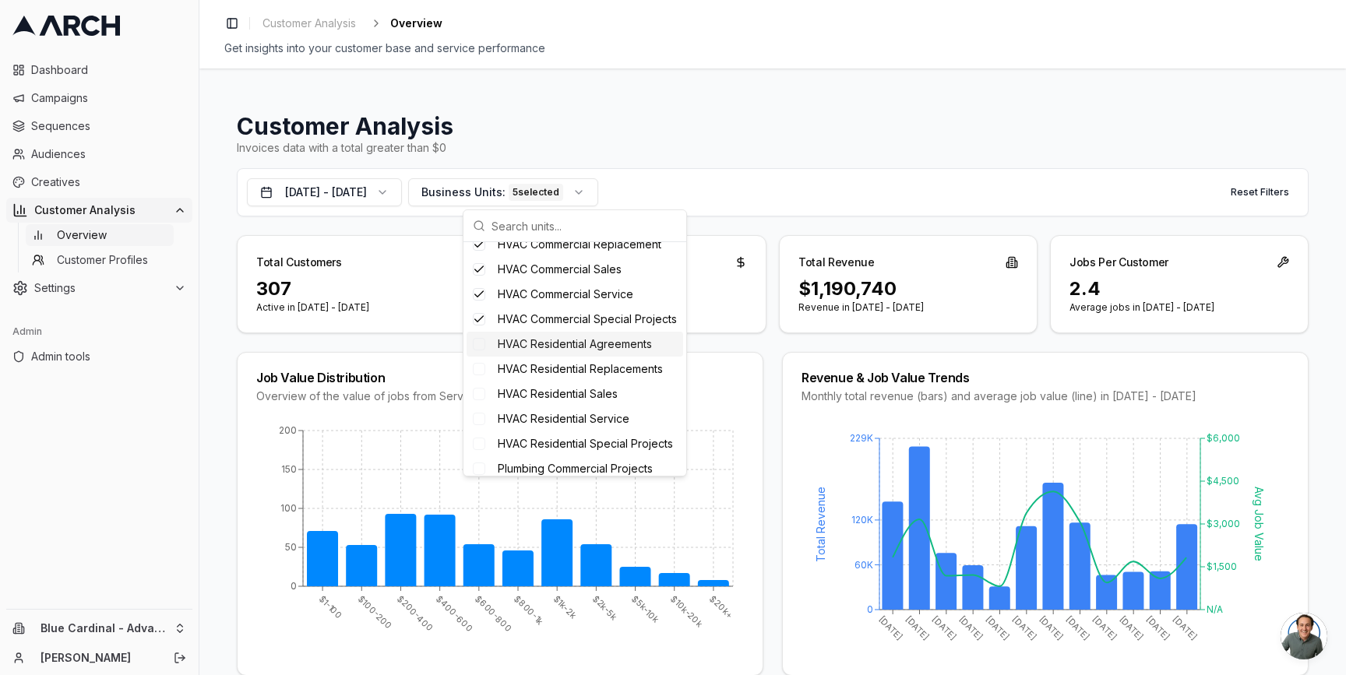
click at [566, 352] on span "HVAC Residential Agreements" at bounding box center [575, 345] width 154 height 16
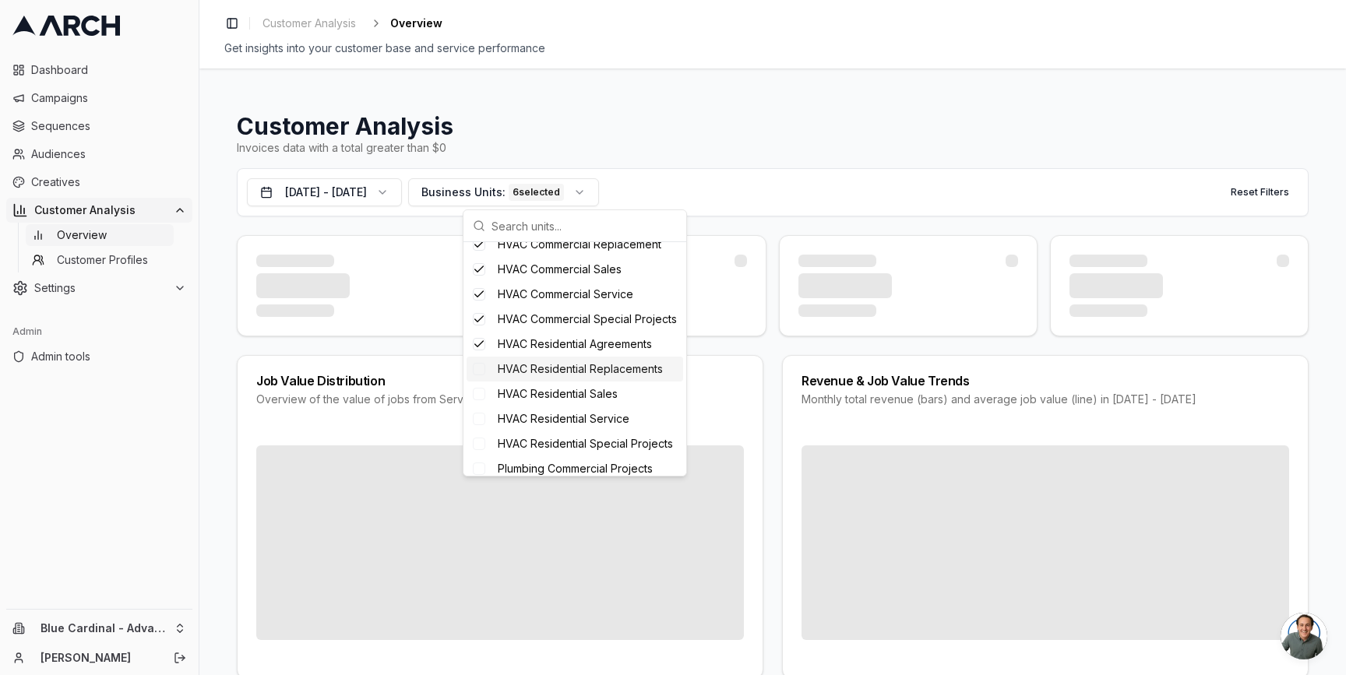
click at [566, 377] on span "HVAC Residential Replacements" at bounding box center [580, 369] width 165 height 16
click at [565, 402] on span "HVAC Residential Sales" at bounding box center [558, 394] width 120 height 16
click at [560, 427] on span "HVAC Residential Service" at bounding box center [564, 419] width 132 height 16
click at [559, 452] on span "HVAC Residential Special Projects" at bounding box center [585, 444] width 175 height 16
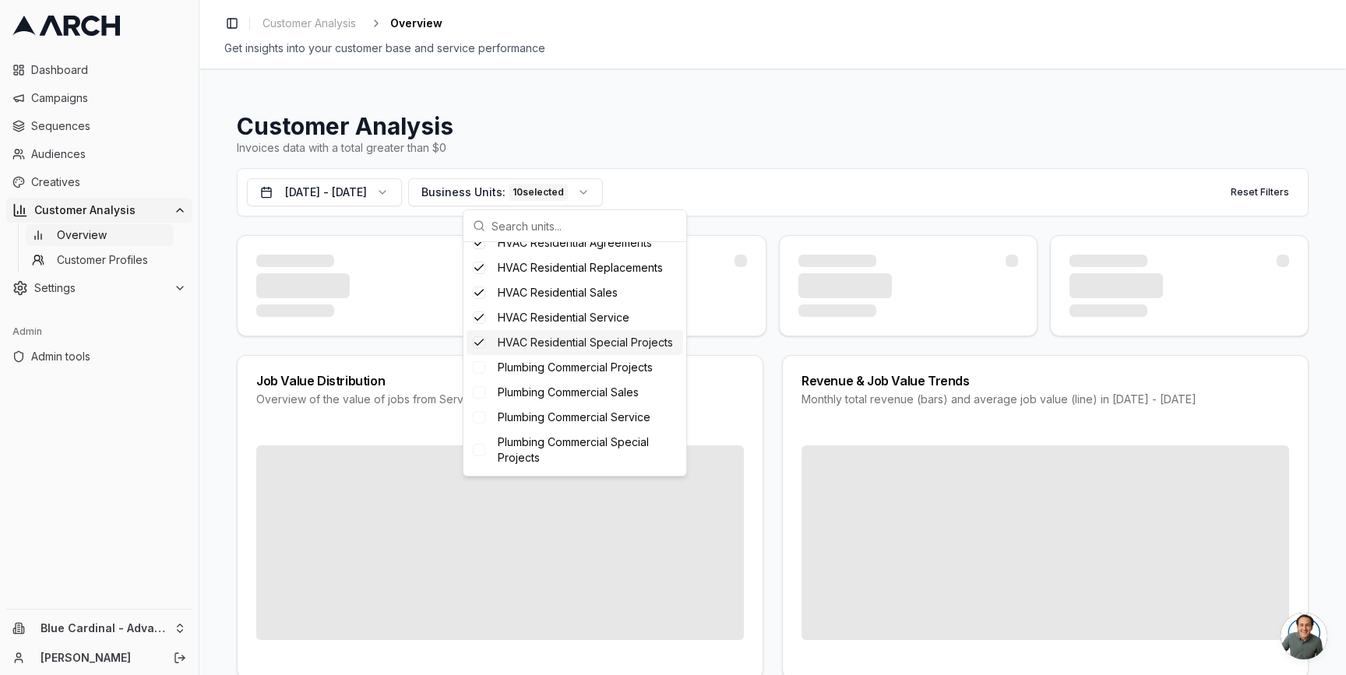
scroll to position [375, 0]
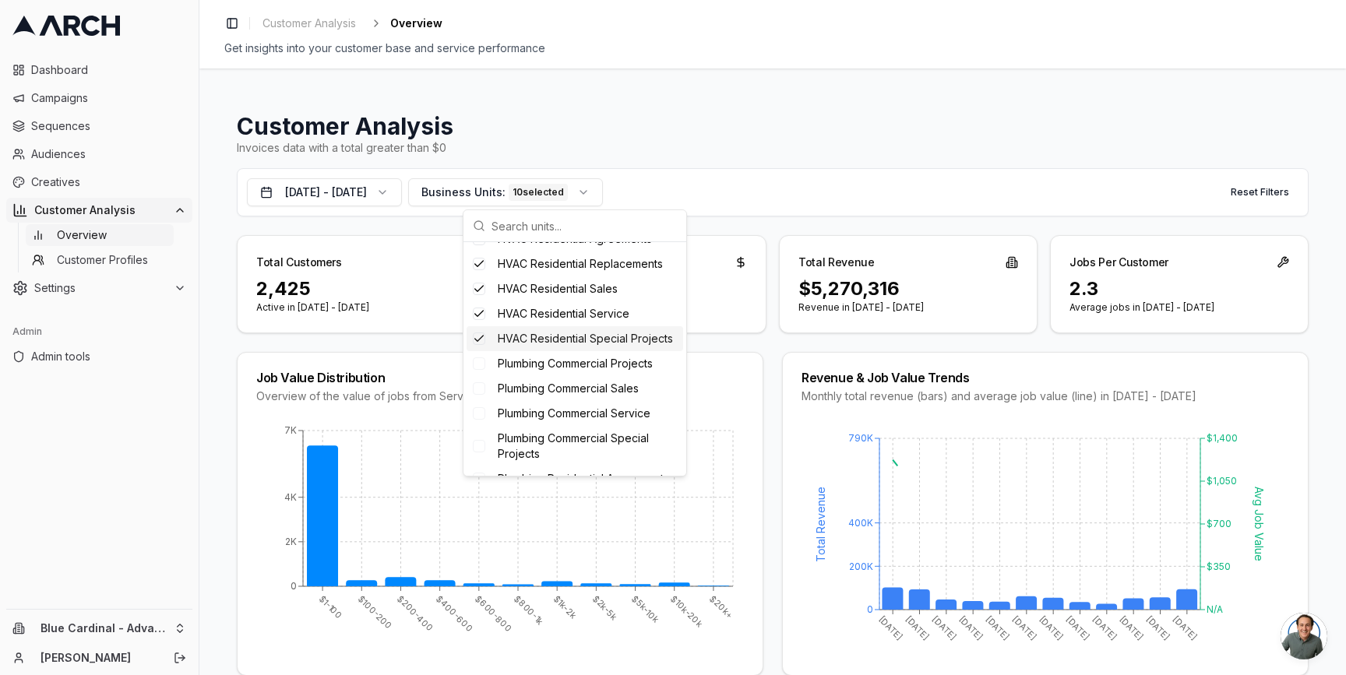
click at [764, 315] on div "Total Customers 2,425 Active in [DATE] - [DATE] Average Job Value $2,285 -5% vs…" at bounding box center [773, 284] width 1072 height 98
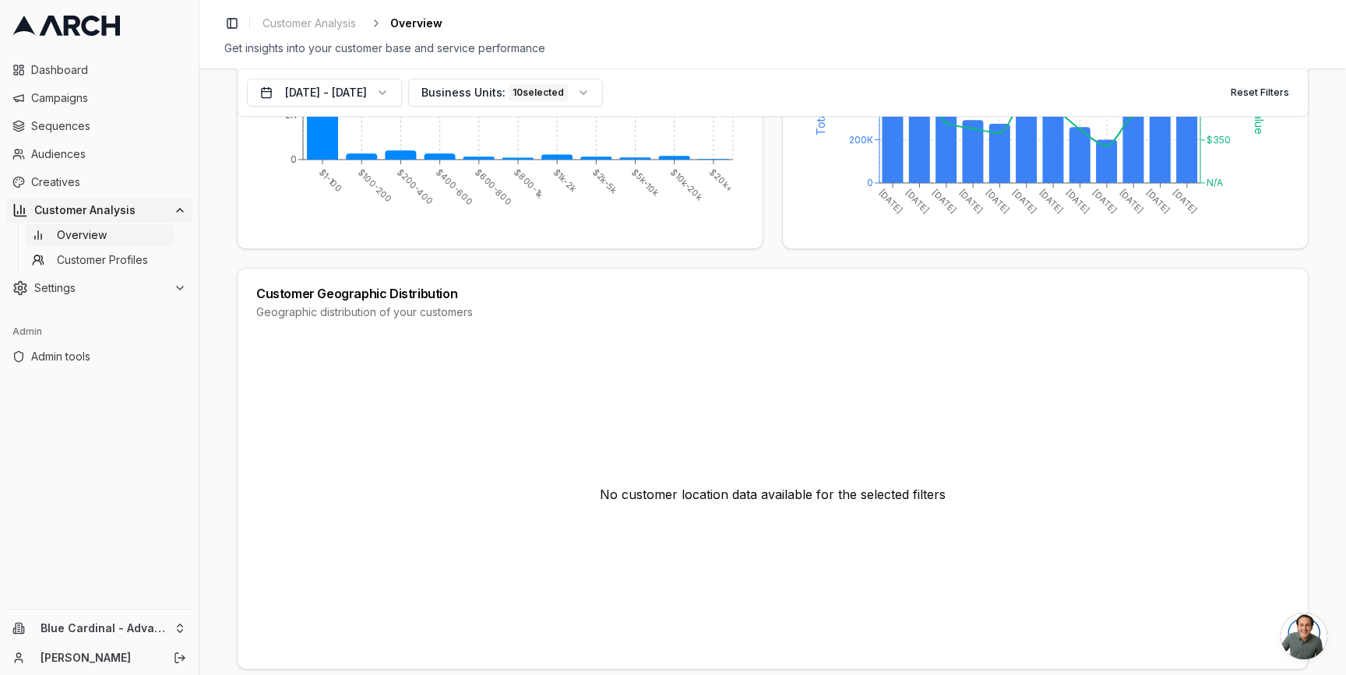
scroll to position [0, 0]
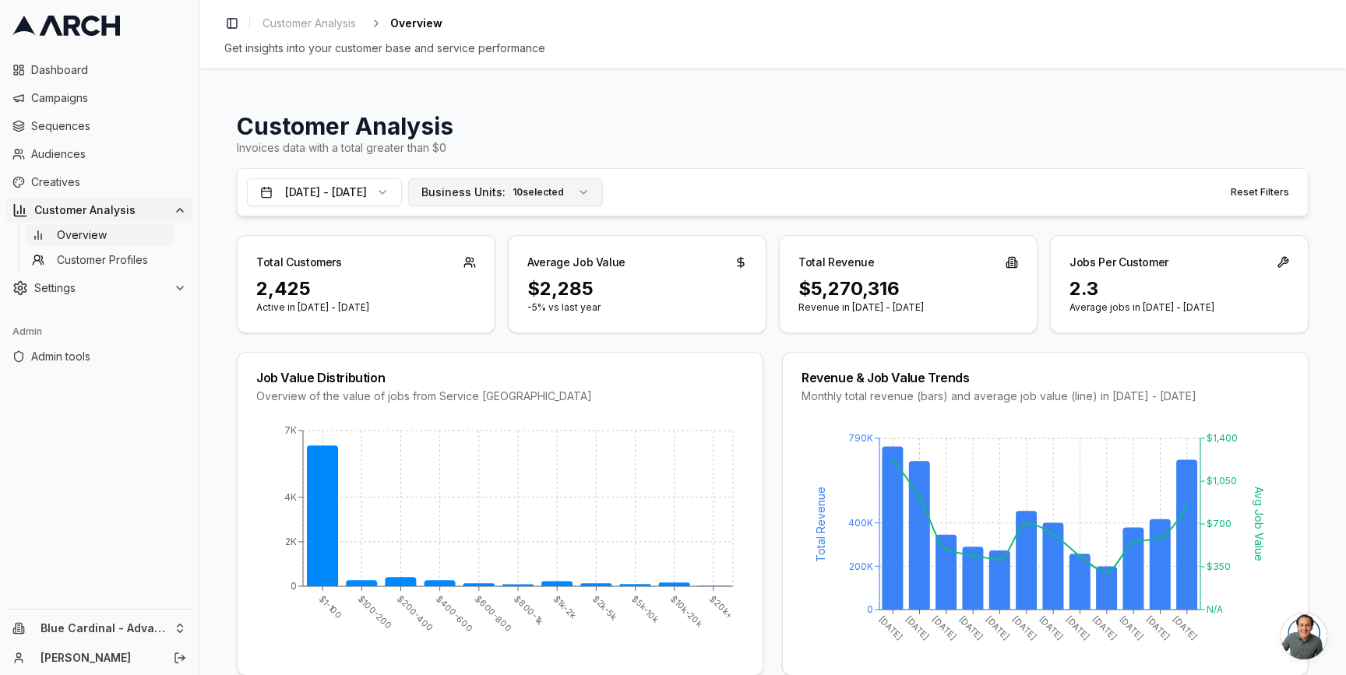
click at [506, 192] on span "Business Units:" at bounding box center [463, 193] width 84 height 16
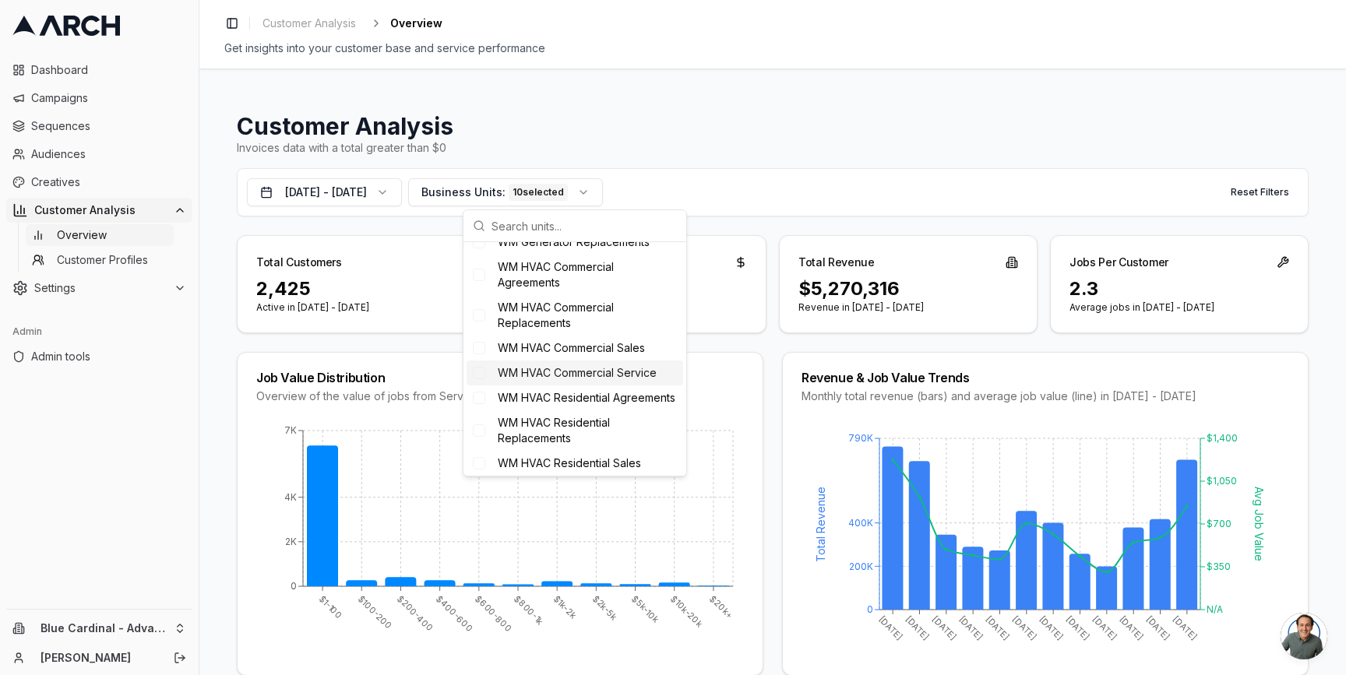
scroll to position [728, 0]
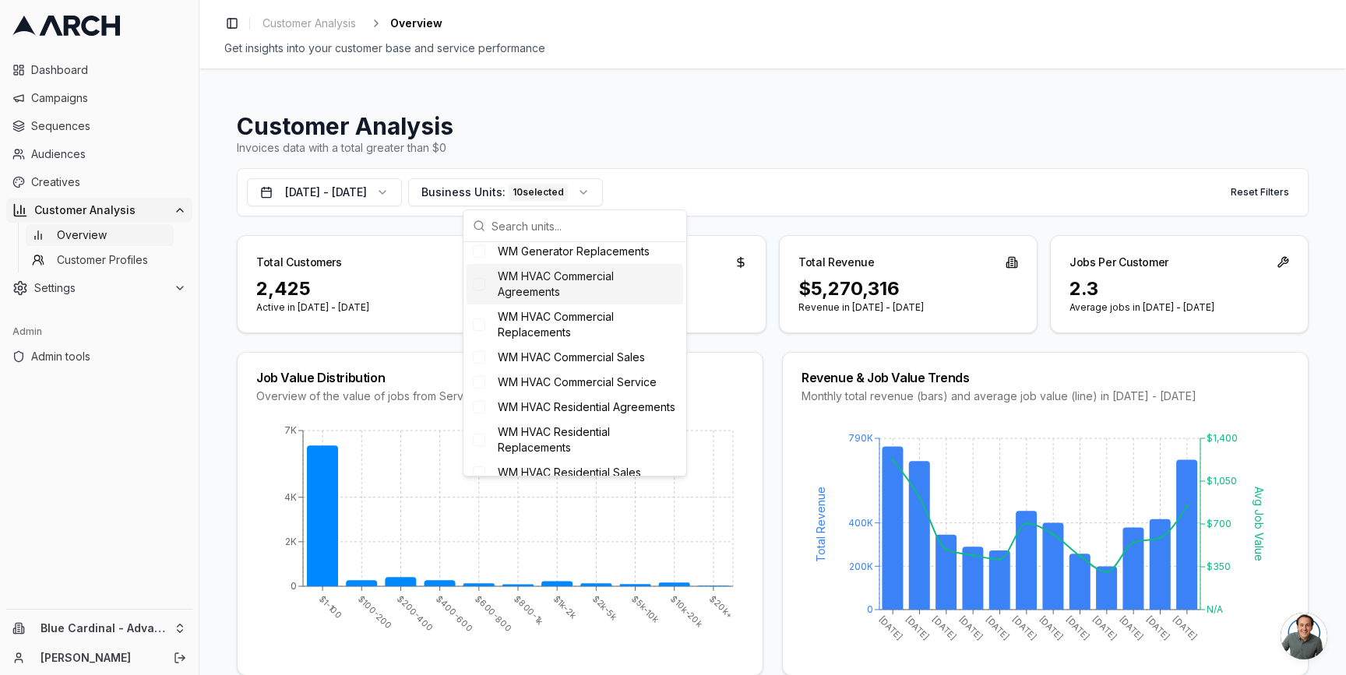
click at [600, 300] on span "WM HVAC Commercial Agreements" at bounding box center [587, 284] width 179 height 31
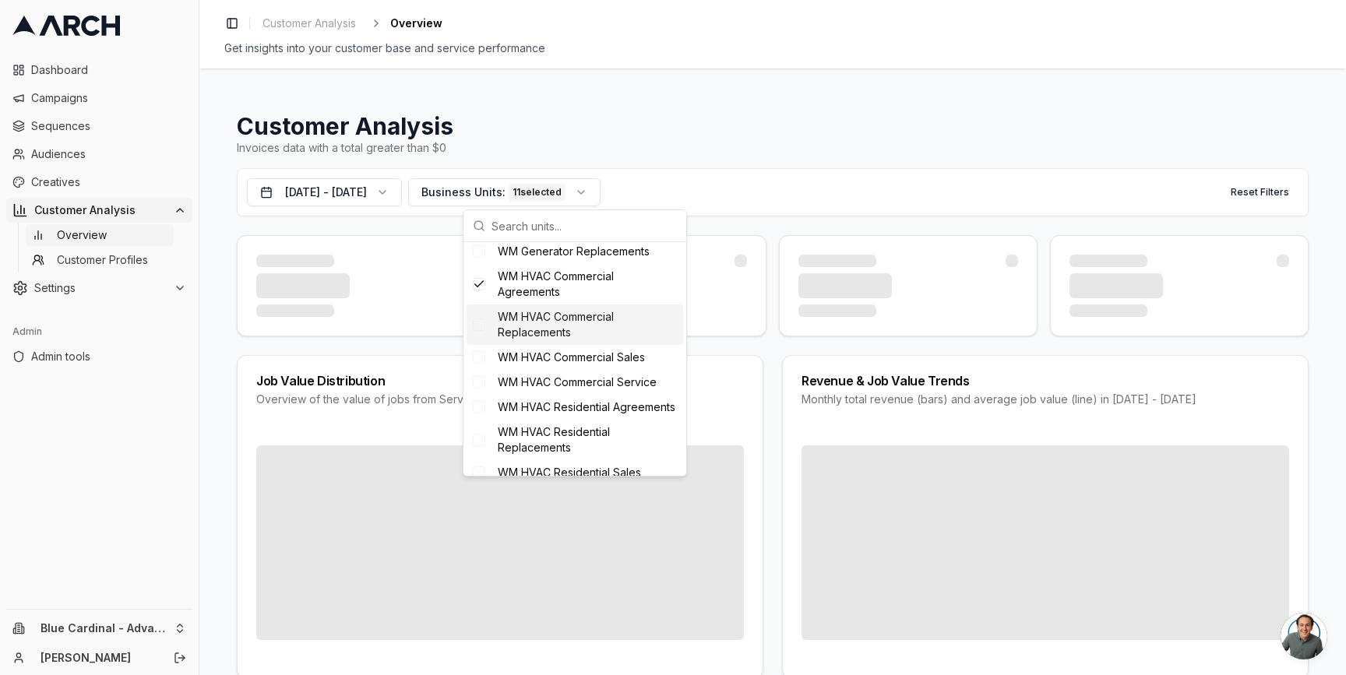
click at [594, 340] on span "WM HVAC Commercial Replacements" at bounding box center [587, 324] width 179 height 31
click at [594, 365] on span "WM HVAC Commercial Sales" at bounding box center [571, 358] width 147 height 16
click at [590, 390] on span "WM HVAC Commercial Service" at bounding box center [577, 383] width 159 height 16
click at [583, 415] on span "WM HVAC Residential Agreements" at bounding box center [587, 408] width 178 height 16
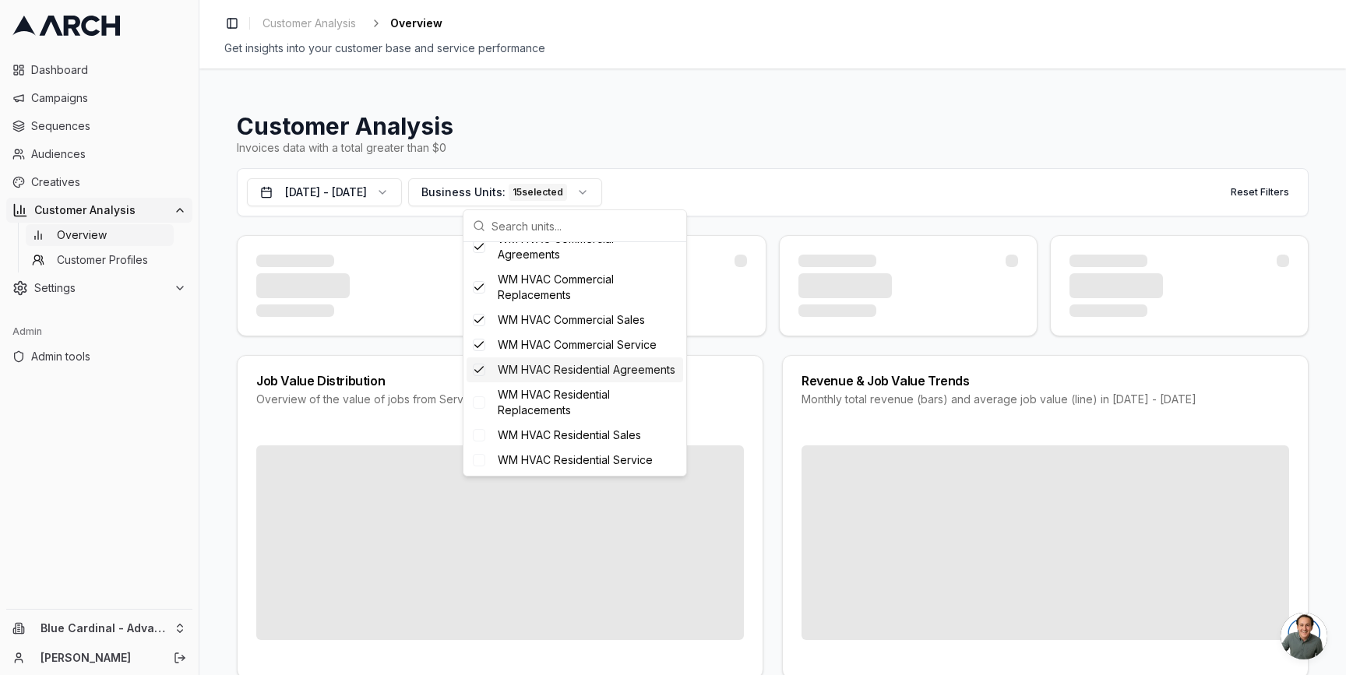
scroll to position [812, 0]
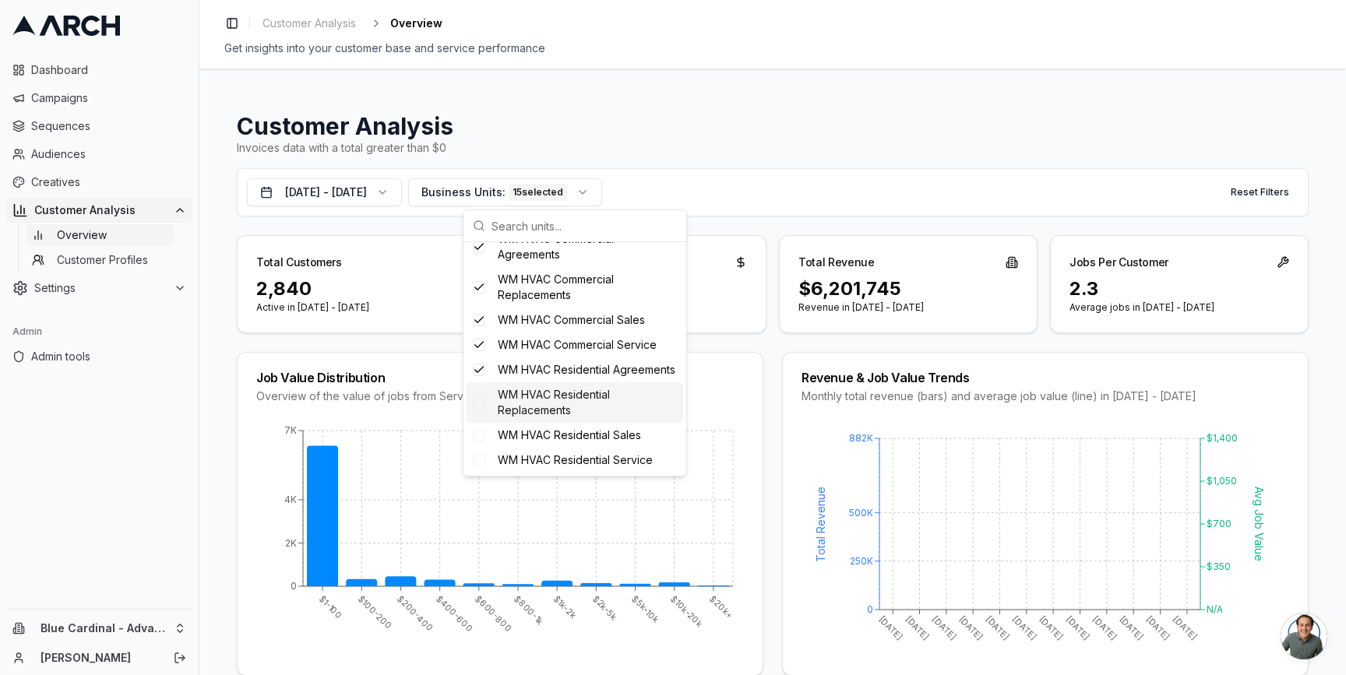
click at [573, 399] on span "WM HVAC Residential Replacements" at bounding box center [587, 402] width 179 height 31
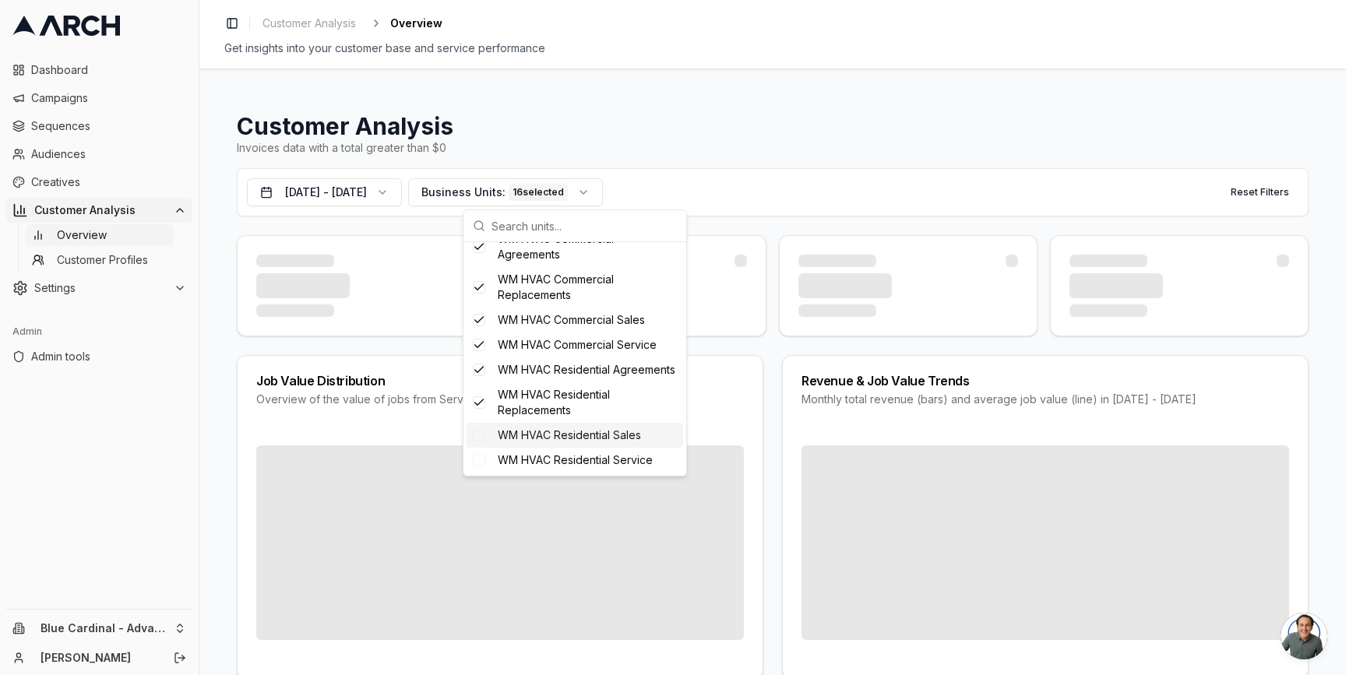
click at [570, 446] on div "WM HVAC Residential Sales" at bounding box center [575, 435] width 217 height 25
click at [567, 460] on span "WM HVAC Residential Service" at bounding box center [575, 461] width 155 height 16
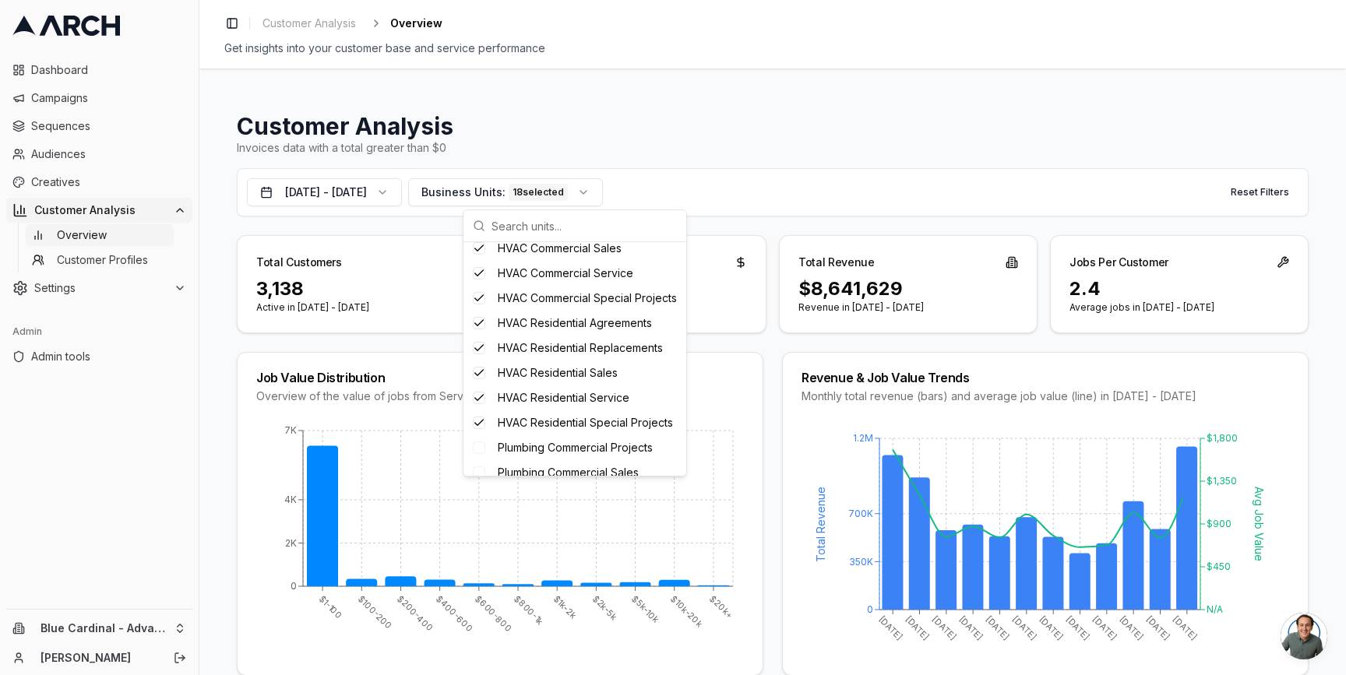
scroll to position [261, 0]
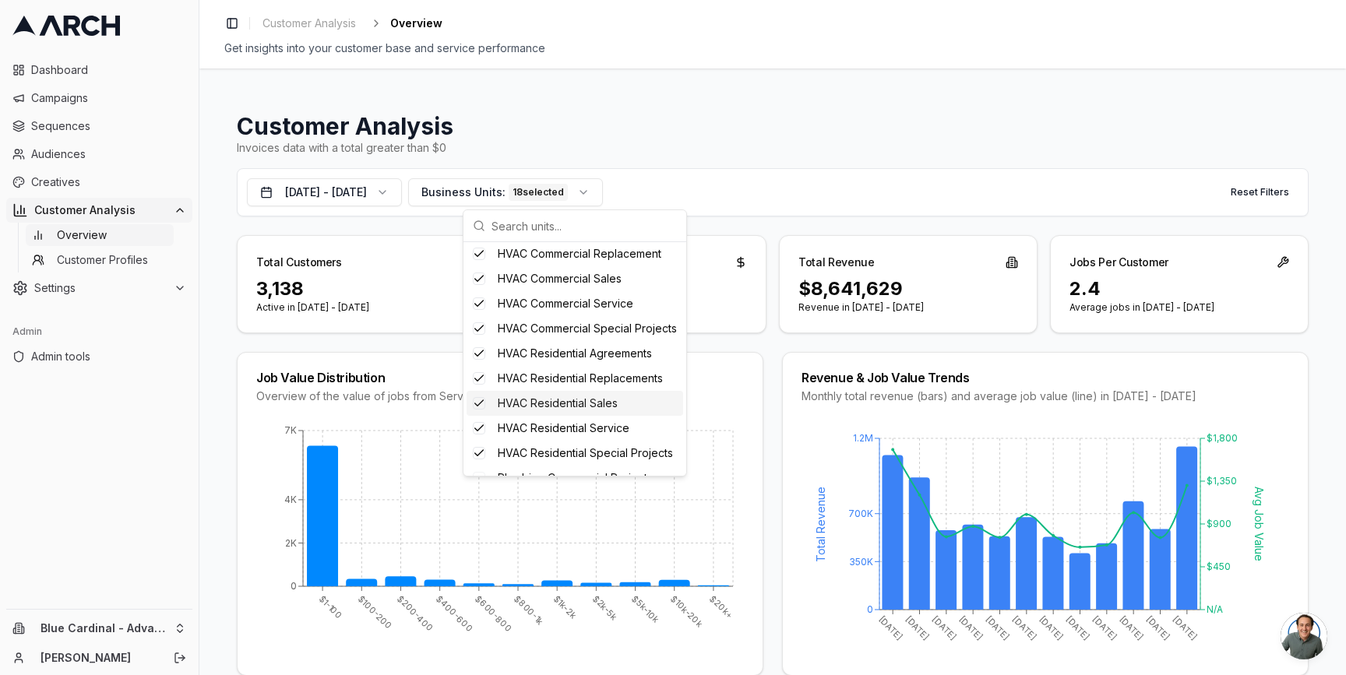
click at [803, 386] on div "Revenue & Job Value Trends Monthly total revenue (bars) and average job value (…" at bounding box center [1045, 388] width 525 height 70
